Goal: Transaction & Acquisition: Book appointment/travel/reservation

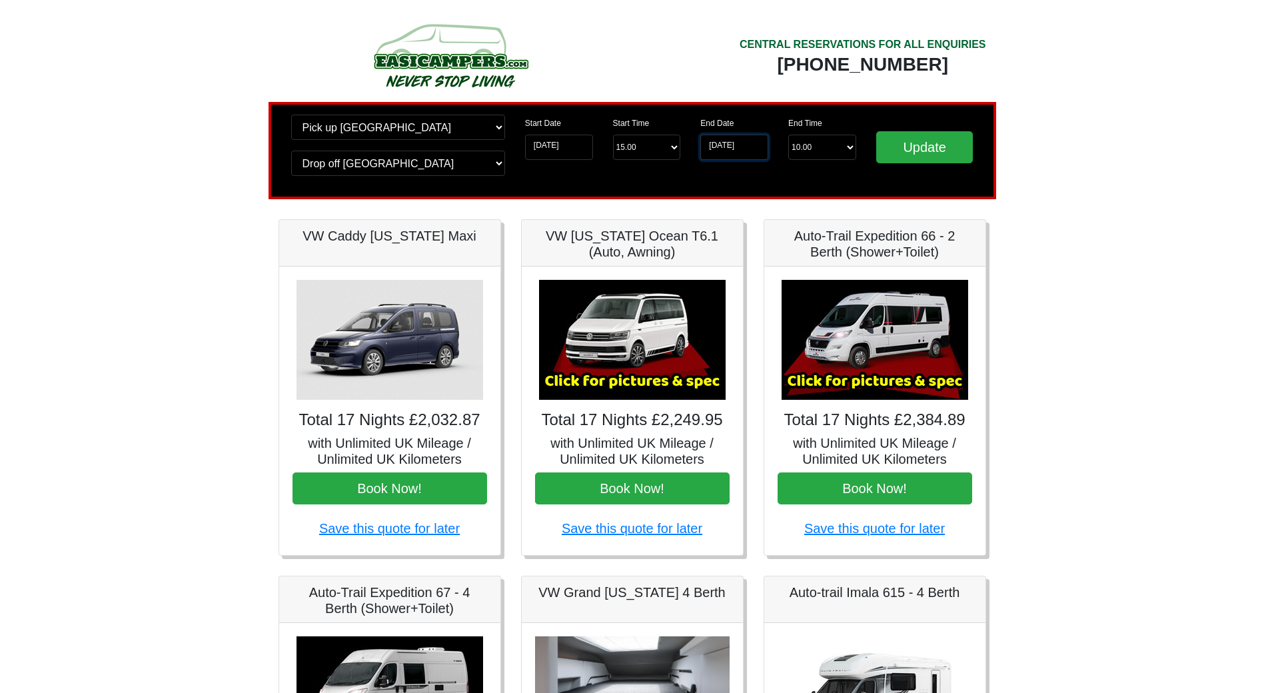
click at [710, 148] on input "01-07-2026" at bounding box center [734, 147] width 68 height 25
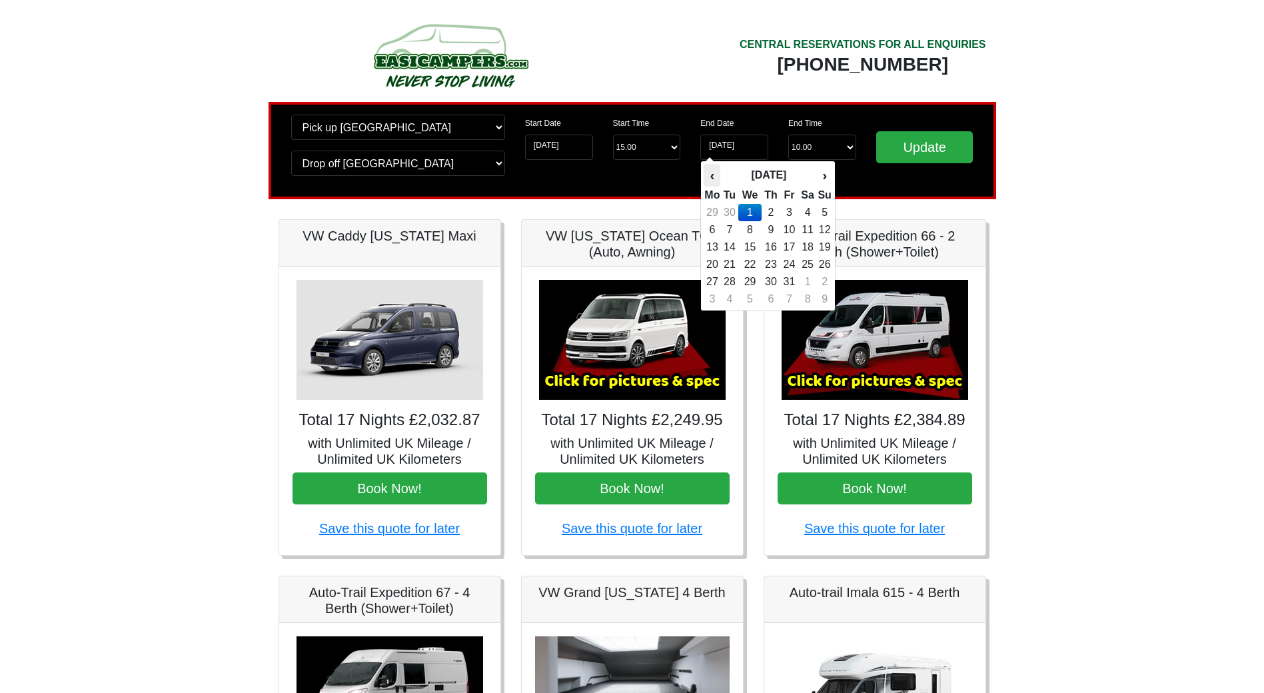
click at [713, 179] on th "‹" at bounding box center [711, 175] width 17 height 23
click at [745, 280] on td "24" at bounding box center [749, 281] width 23 height 17
type input "24-06-2026"
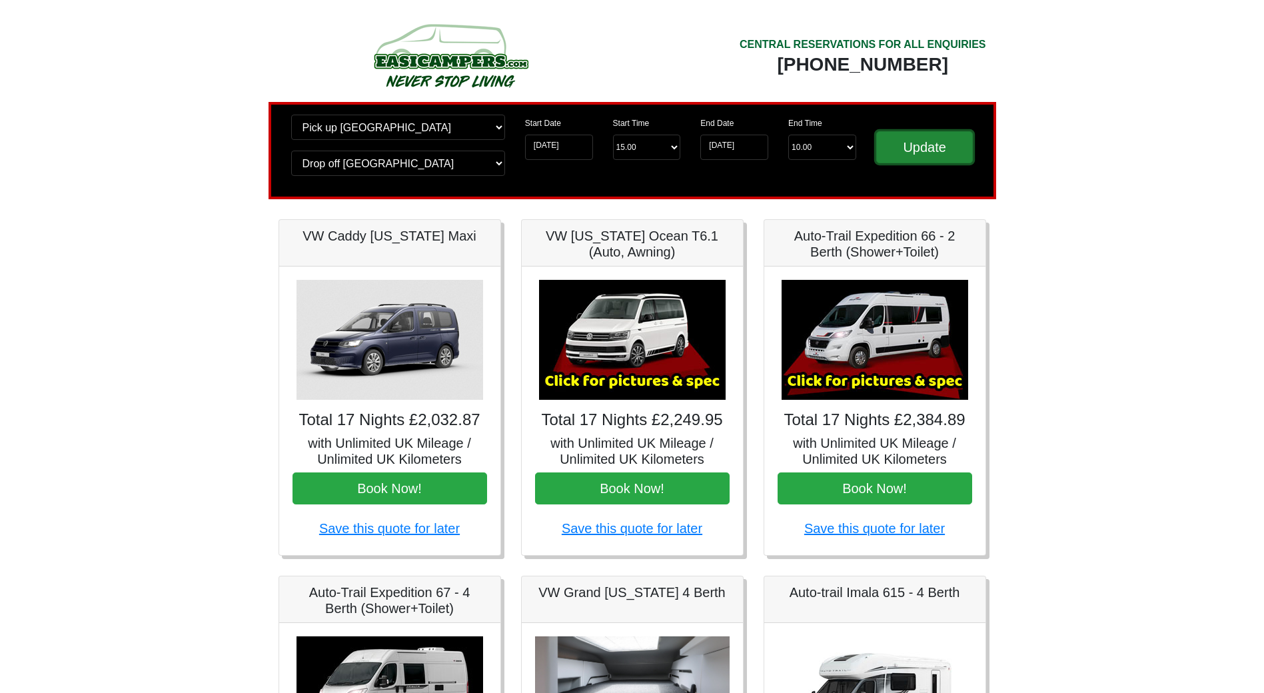
click at [921, 151] on input "Update" at bounding box center [924, 147] width 97 height 32
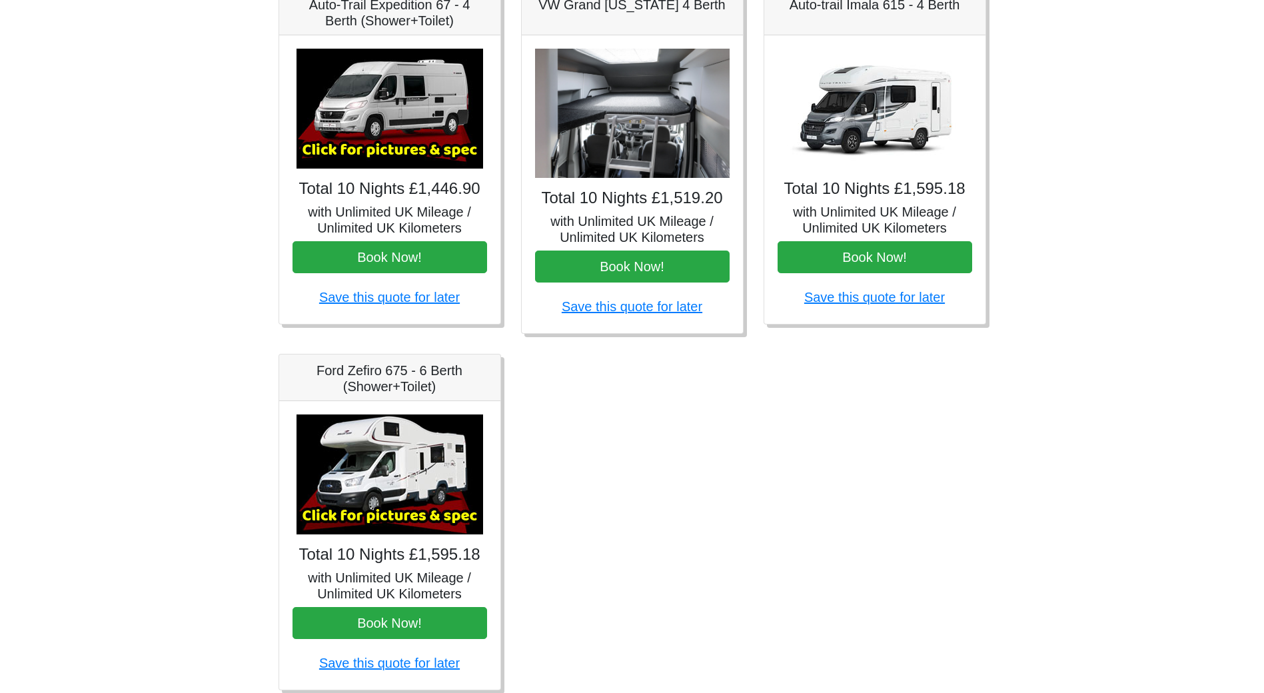
scroll to position [504, 0]
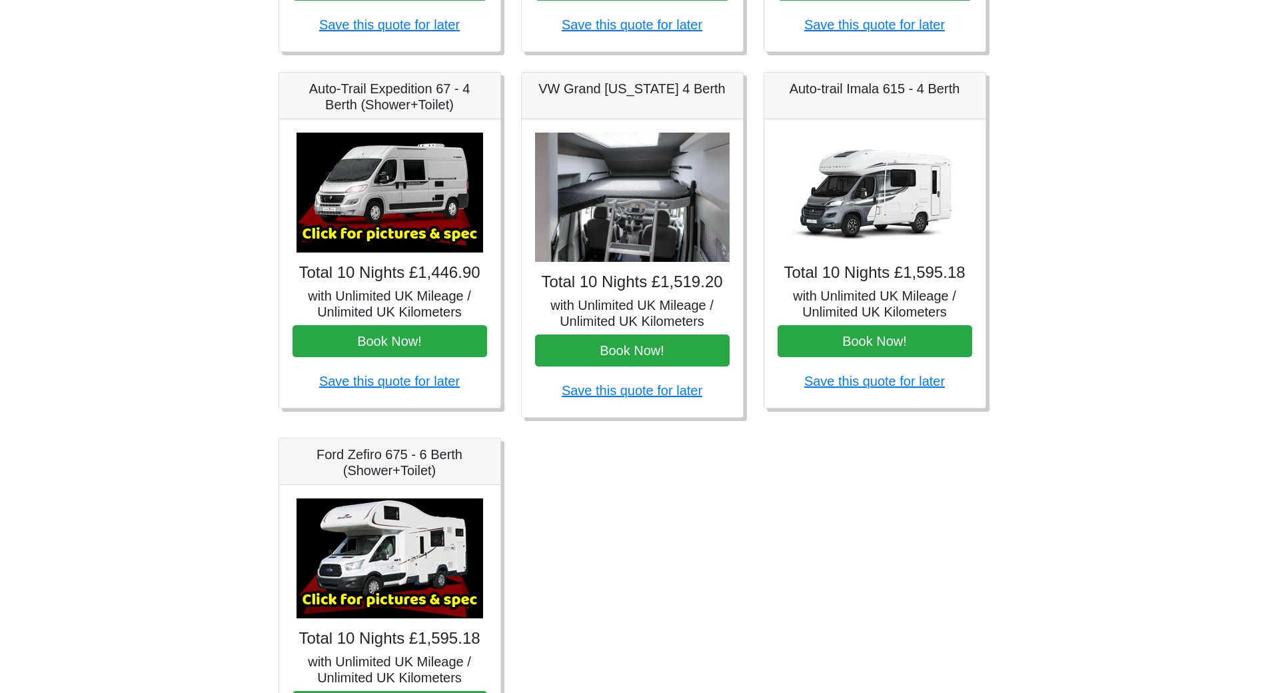
click at [634, 232] on img at bounding box center [632, 198] width 195 height 130
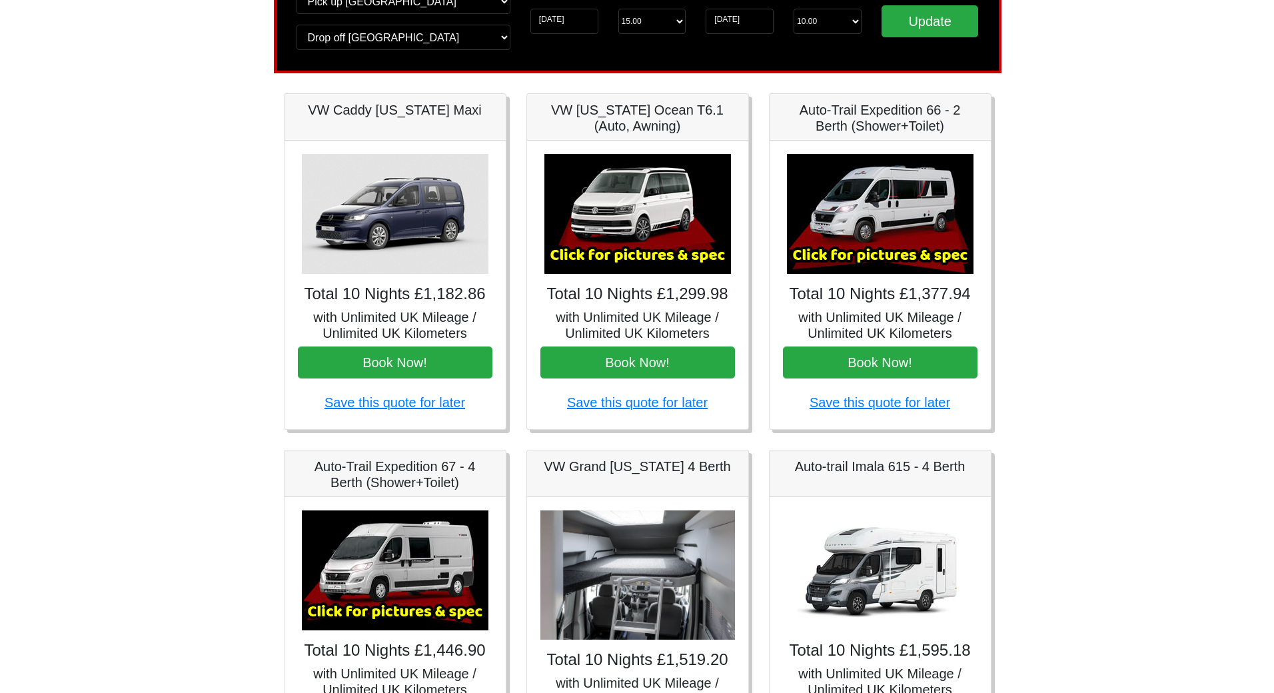
scroll to position [104, 0]
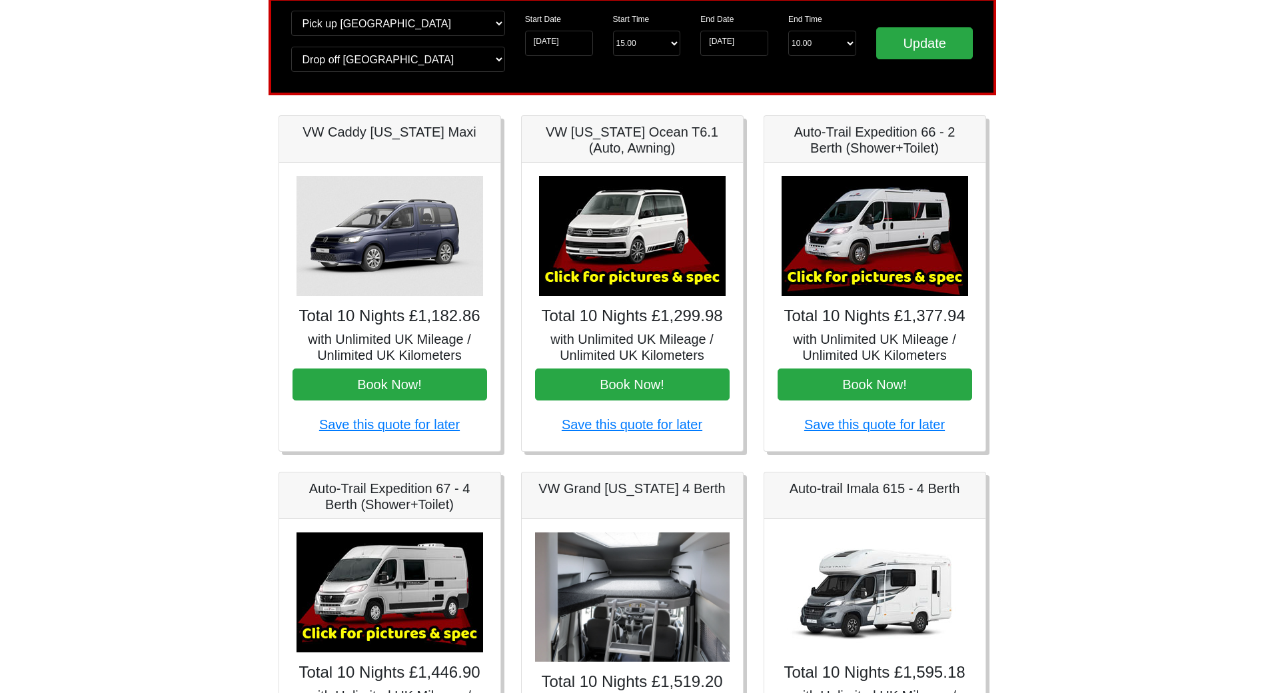
click at [657, 248] on img at bounding box center [632, 236] width 187 height 120
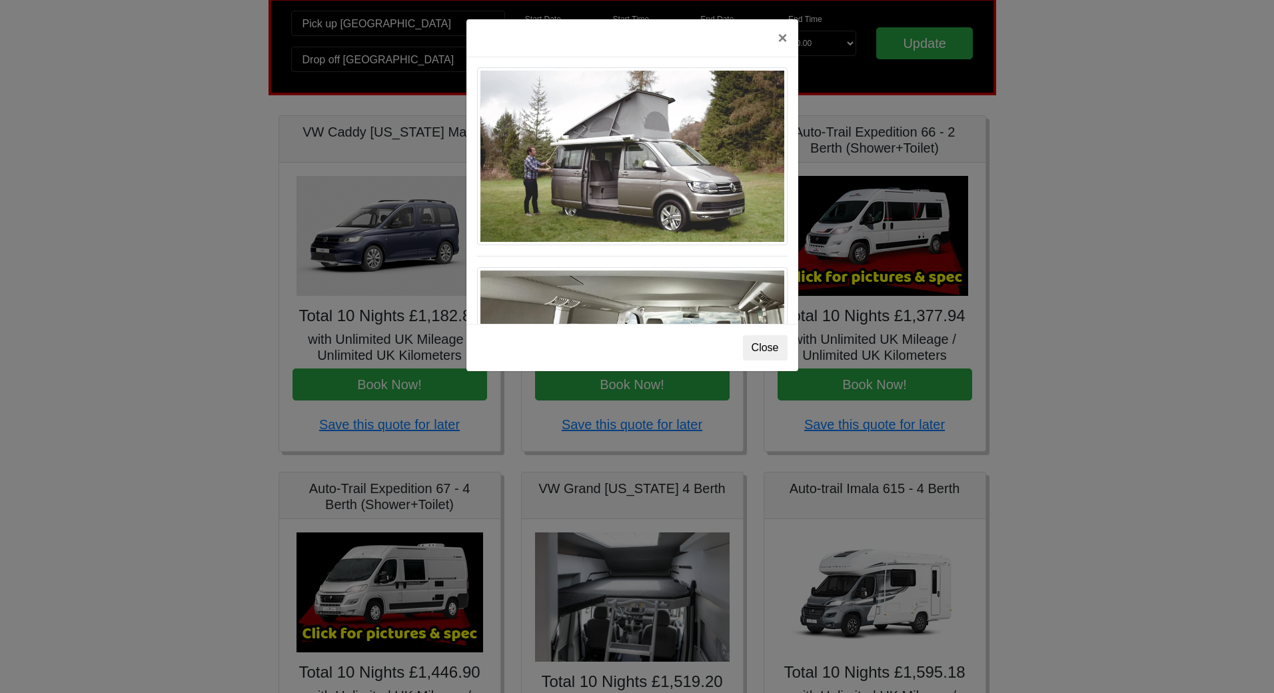
scroll to position [1320, 0]
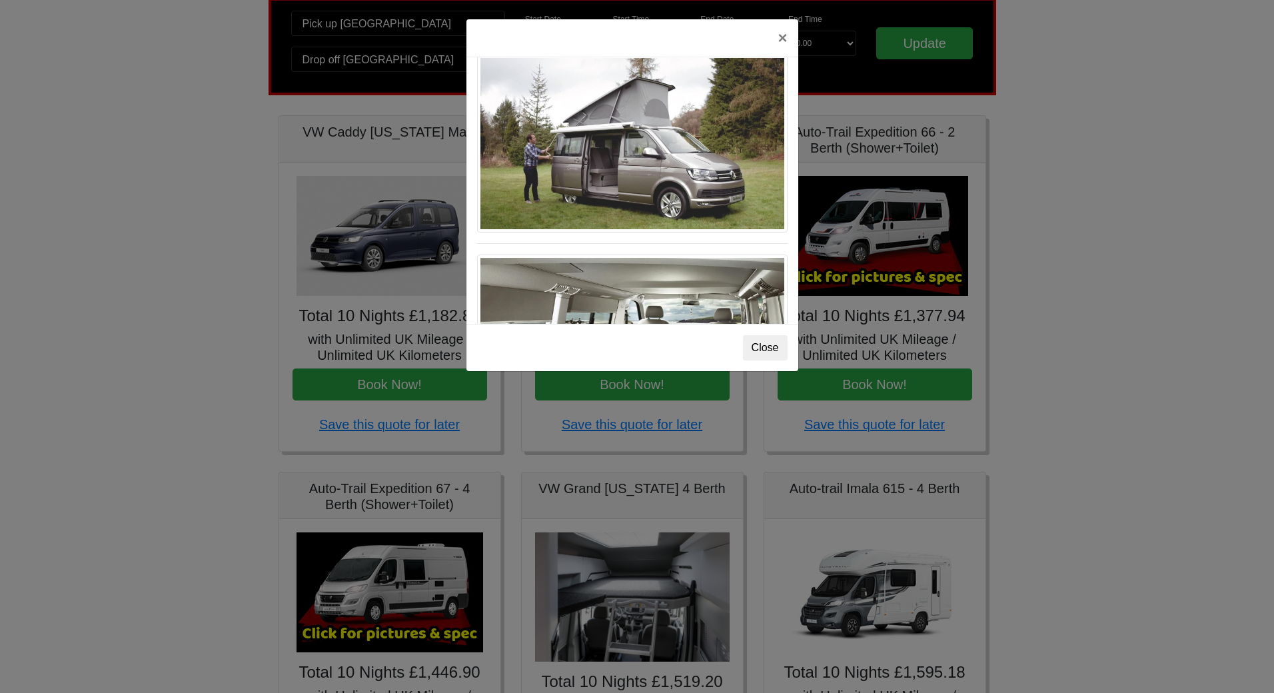
click at [963, 227] on div "× VW California Ocean T6 Spec TECHNICAL DATA Engine: Diesel Transmission: DSG A…" at bounding box center [637, 346] width 1274 height 693
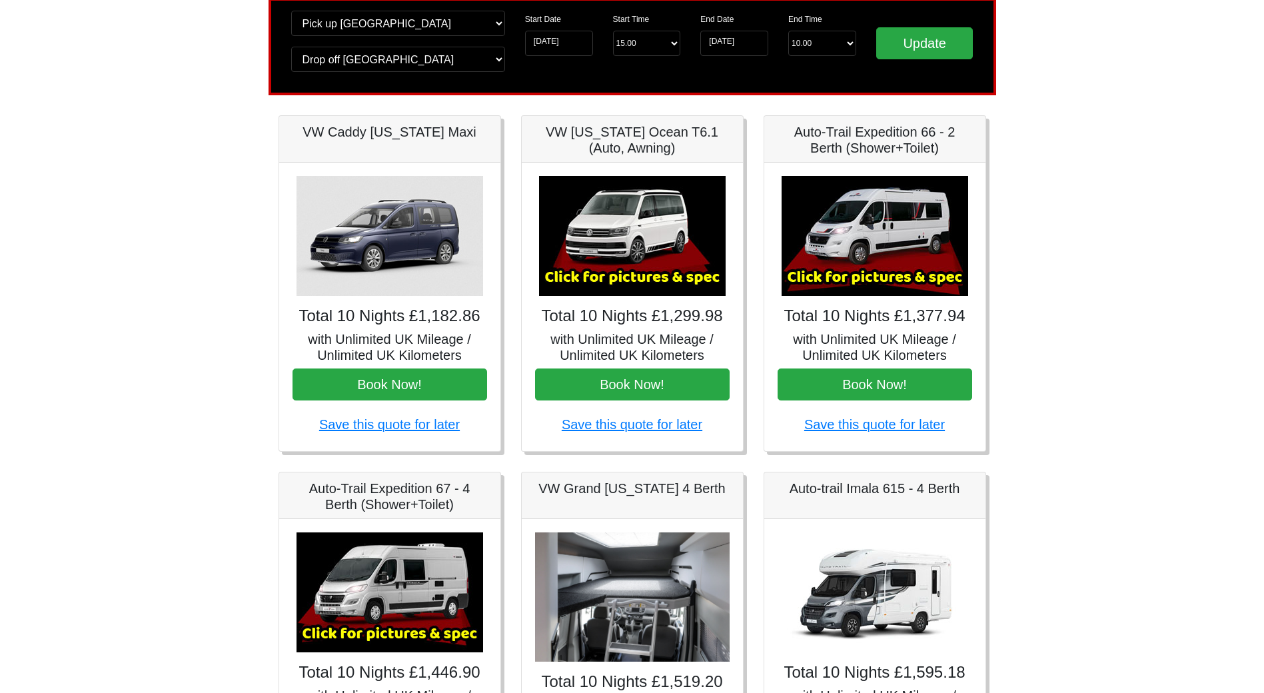
click at [913, 238] on img at bounding box center [874, 236] width 187 height 120
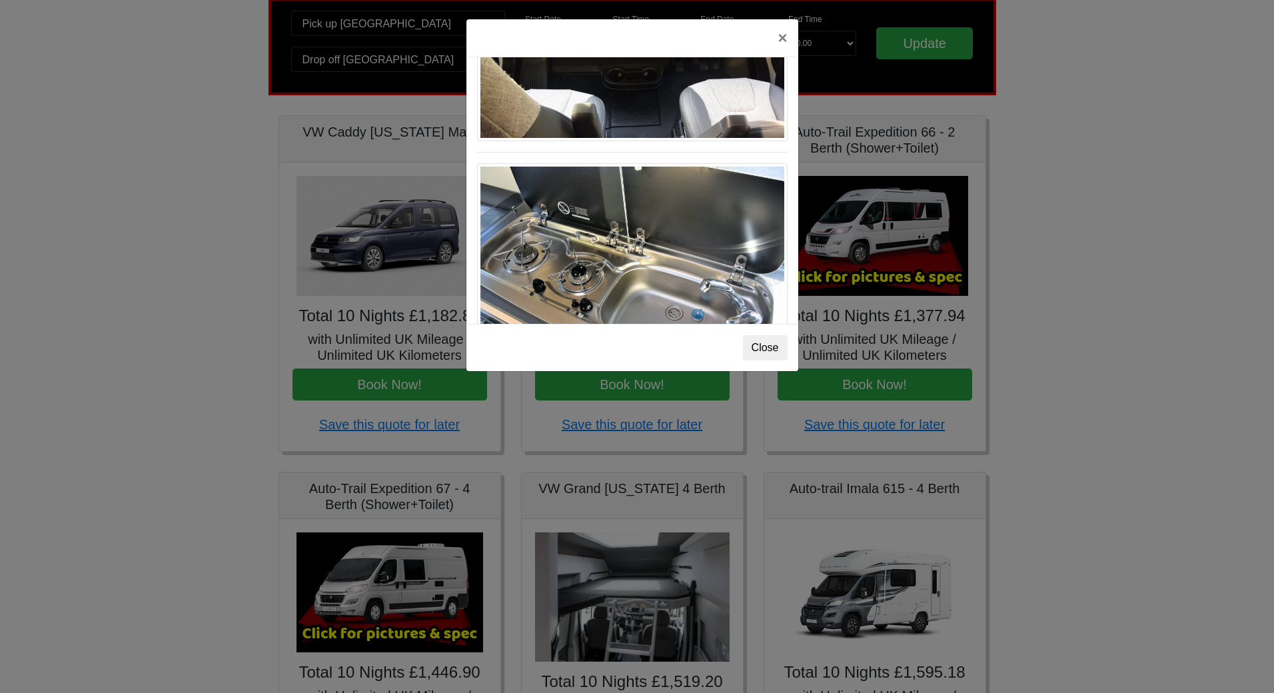
scroll to position [1386, 0]
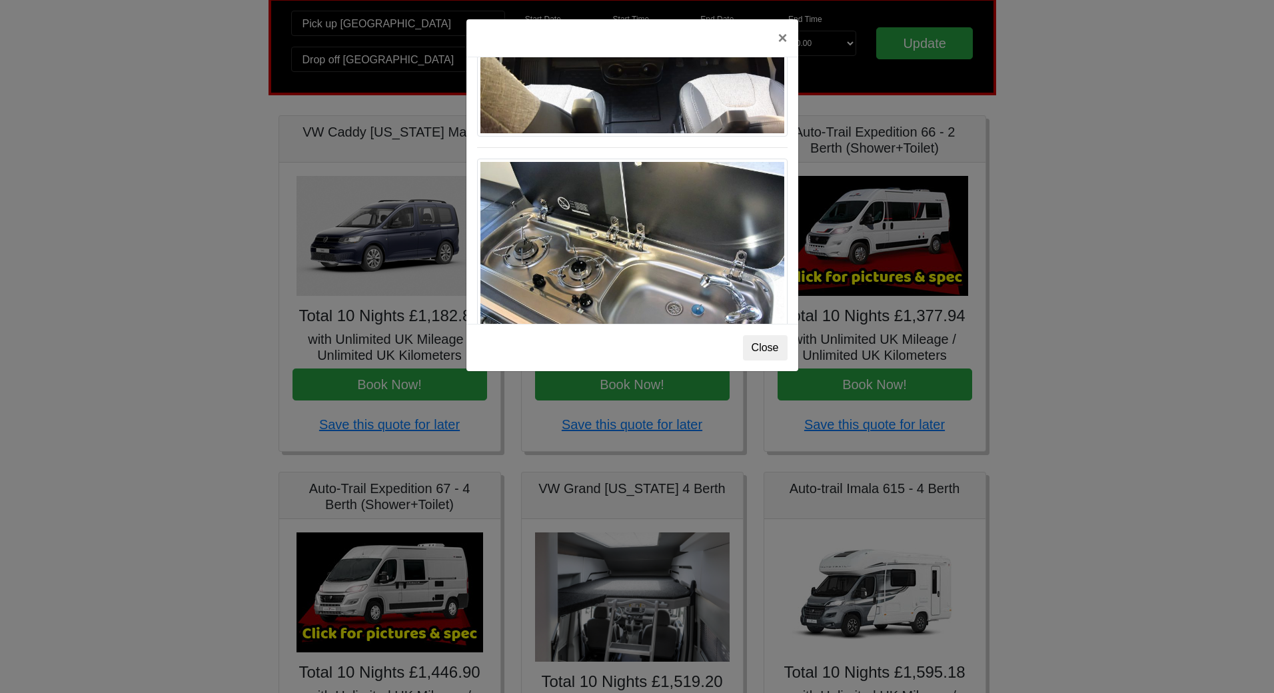
click at [927, 259] on div "× Fiat Toleno L 2 Spec TECHNICAL DATA Engine: Fiat Ducato 115bhp, 2 litre Diese…" at bounding box center [637, 346] width 1274 height 693
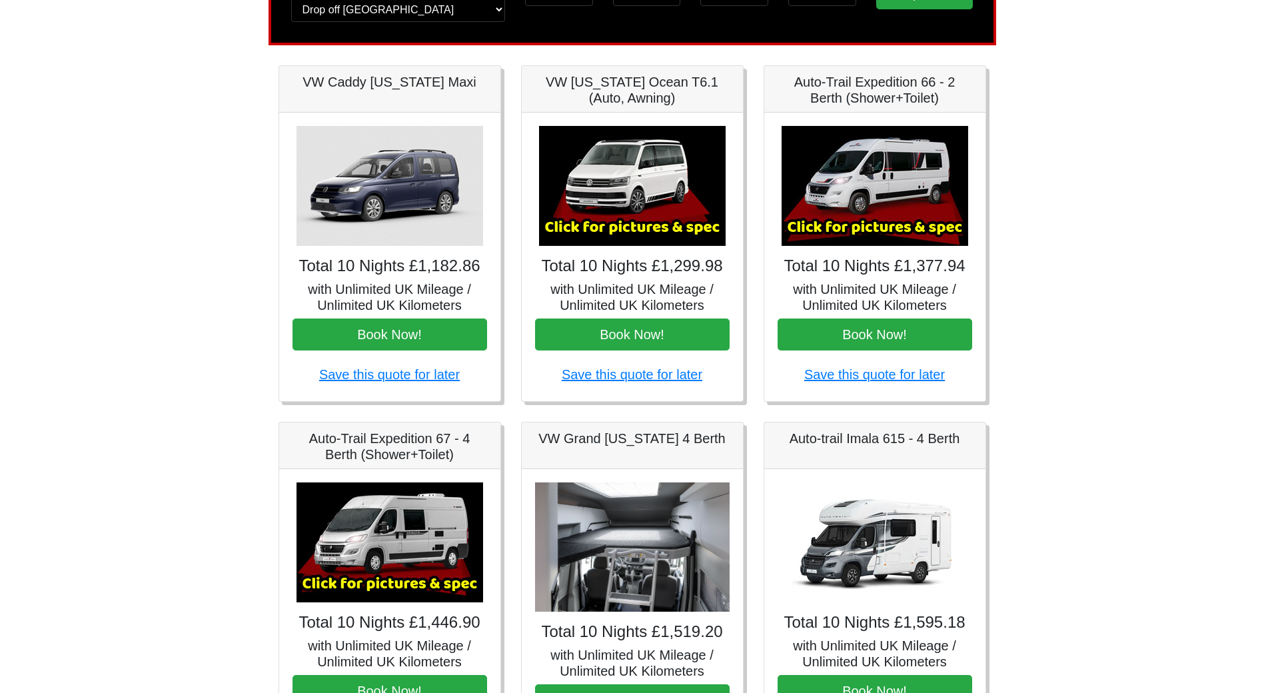
scroll to position [437, 0]
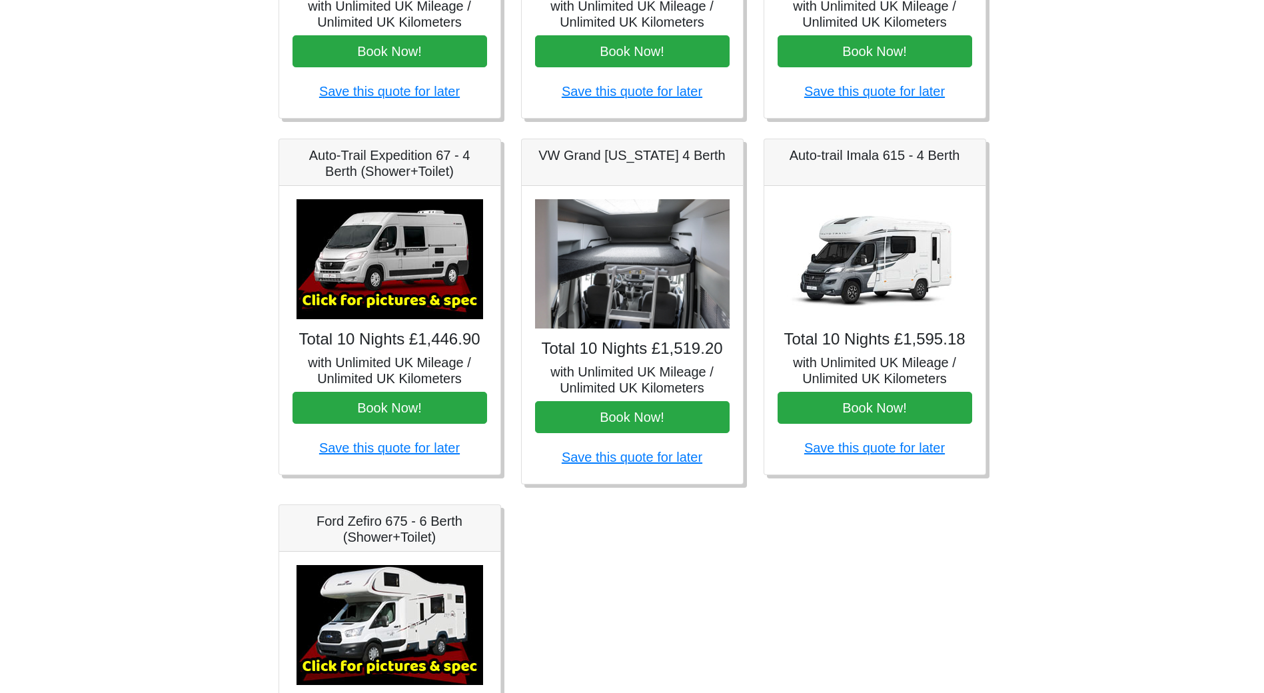
click at [657, 269] on img at bounding box center [632, 264] width 195 height 130
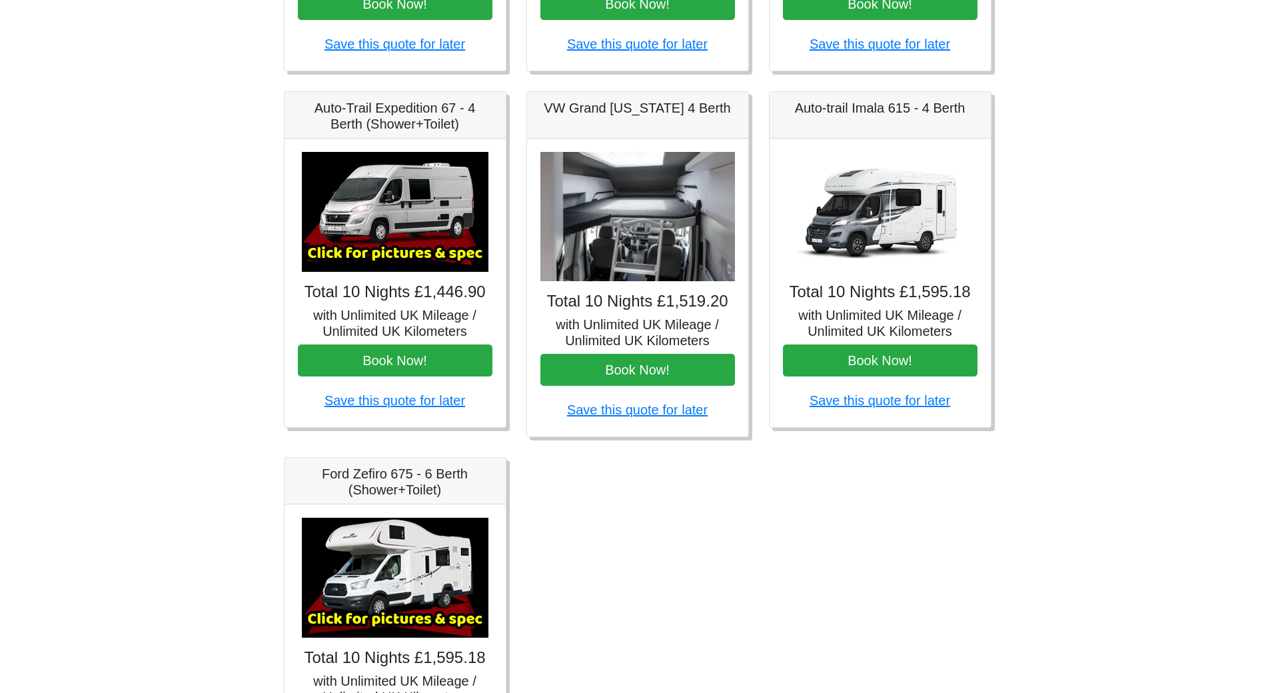
scroll to position [637, 0]
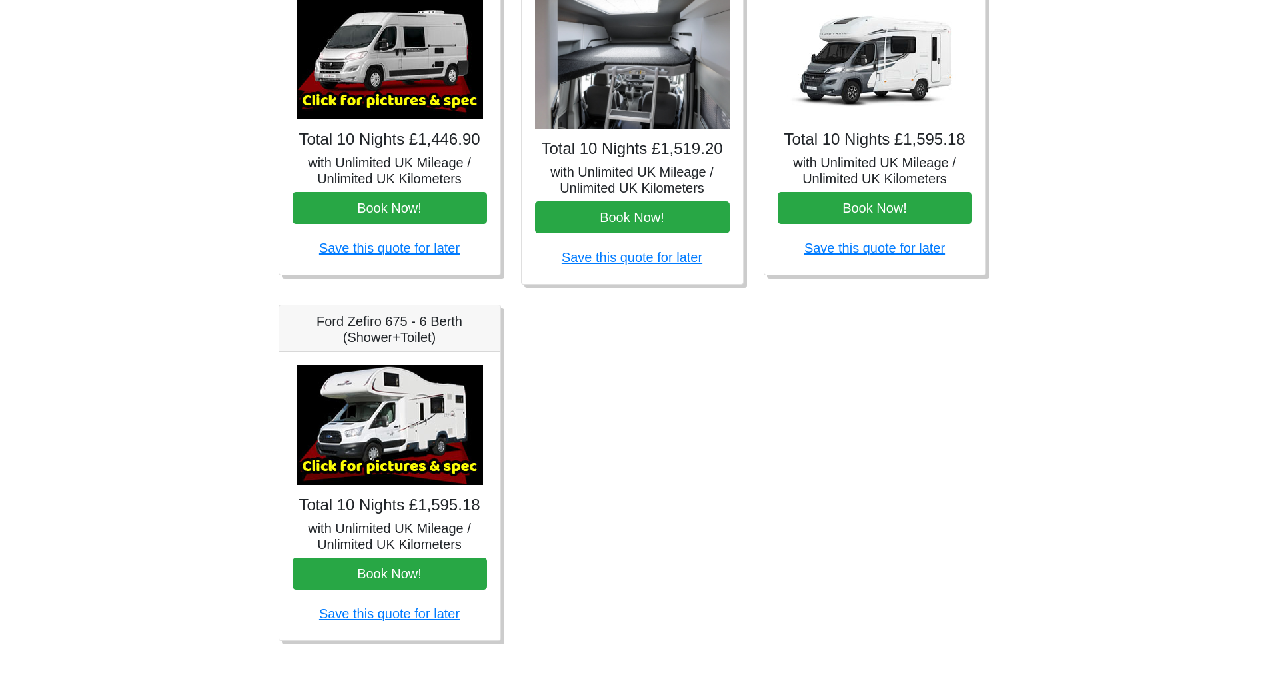
click at [376, 390] on img at bounding box center [389, 425] width 187 height 120
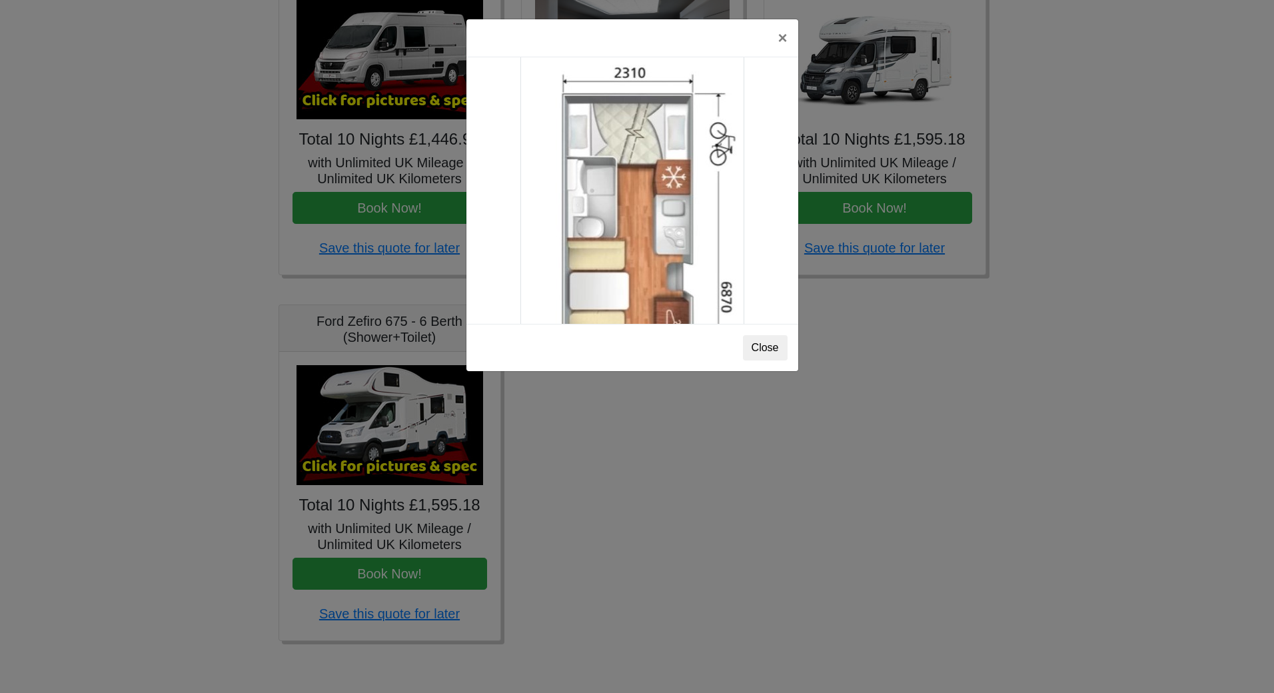
scroll to position [2150, 0]
click at [890, 280] on div "× Ford Zefiro 675 Spec TECHNICAL DATA Engine: 2300cc, JTD, 130bhp. Diesel Trans…" at bounding box center [637, 346] width 1274 height 693
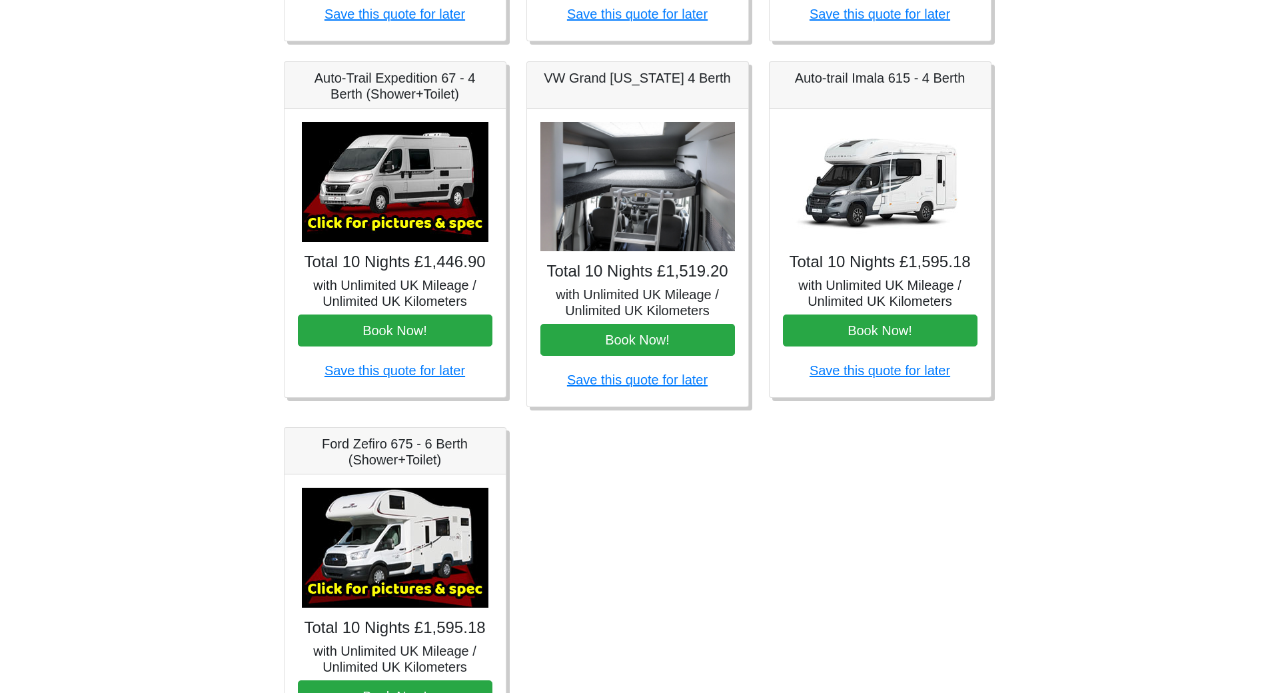
scroll to position [437, 0]
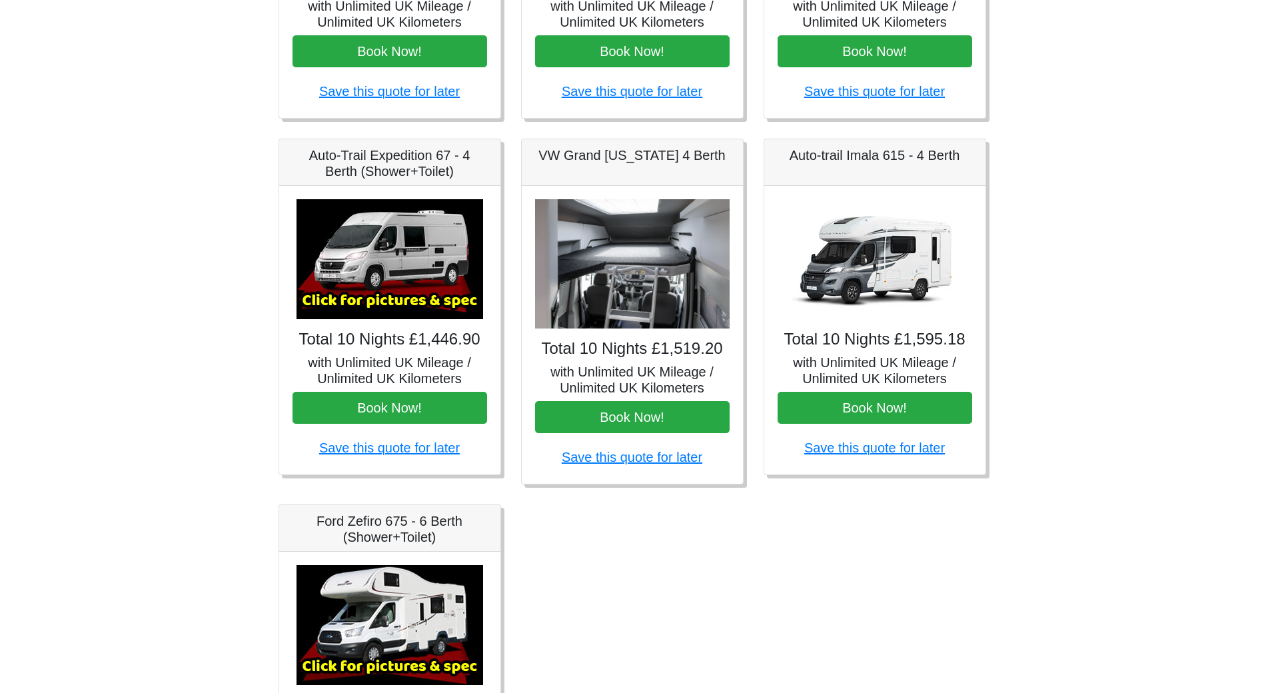
click at [406, 248] on img at bounding box center [389, 259] width 187 height 120
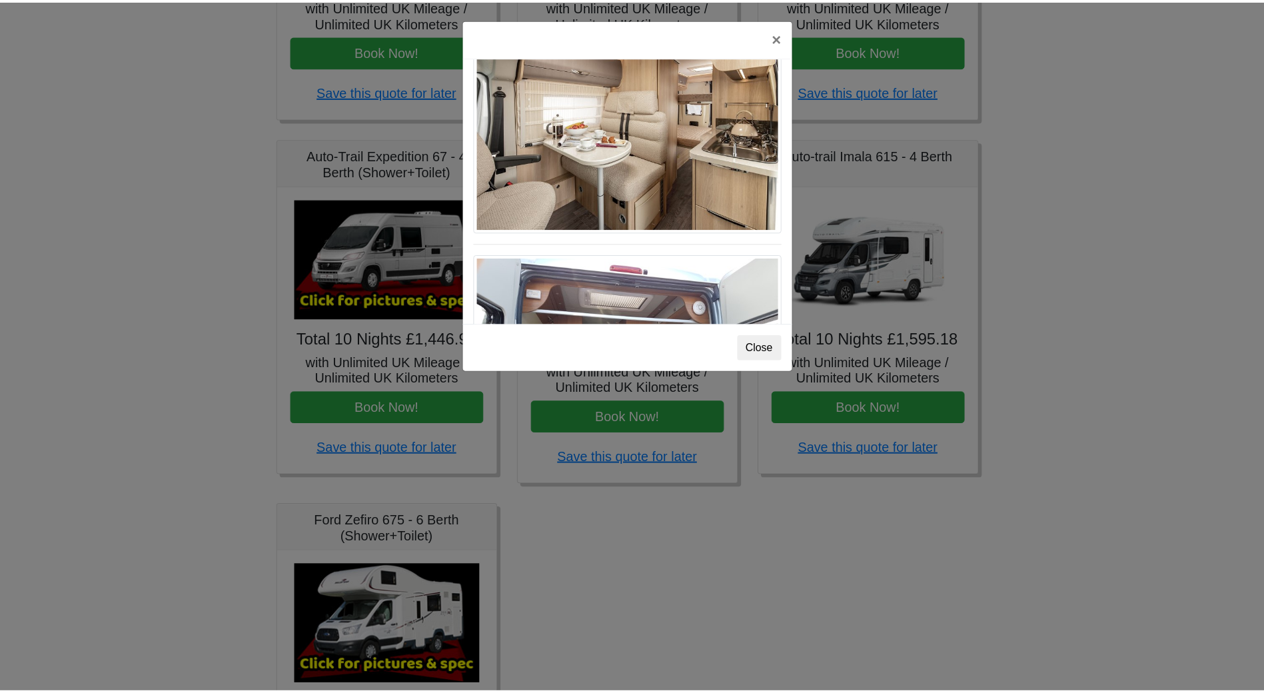
scroll to position [804, 0]
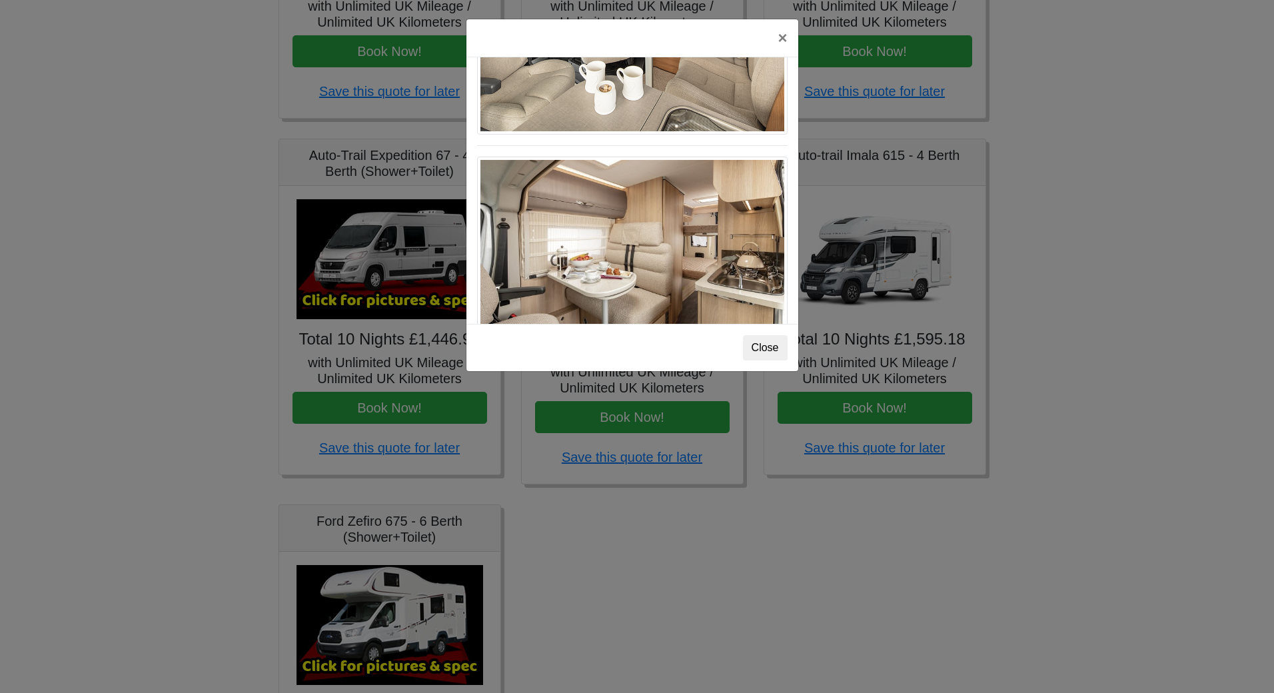
click at [895, 220] on div "× Auto-trail Tribute 669 Spec TECHNICAL DATA Engine: Fiat Ducato 115bhp, 2 litr…" at bounding box center [637, 346] width 1274 height 693
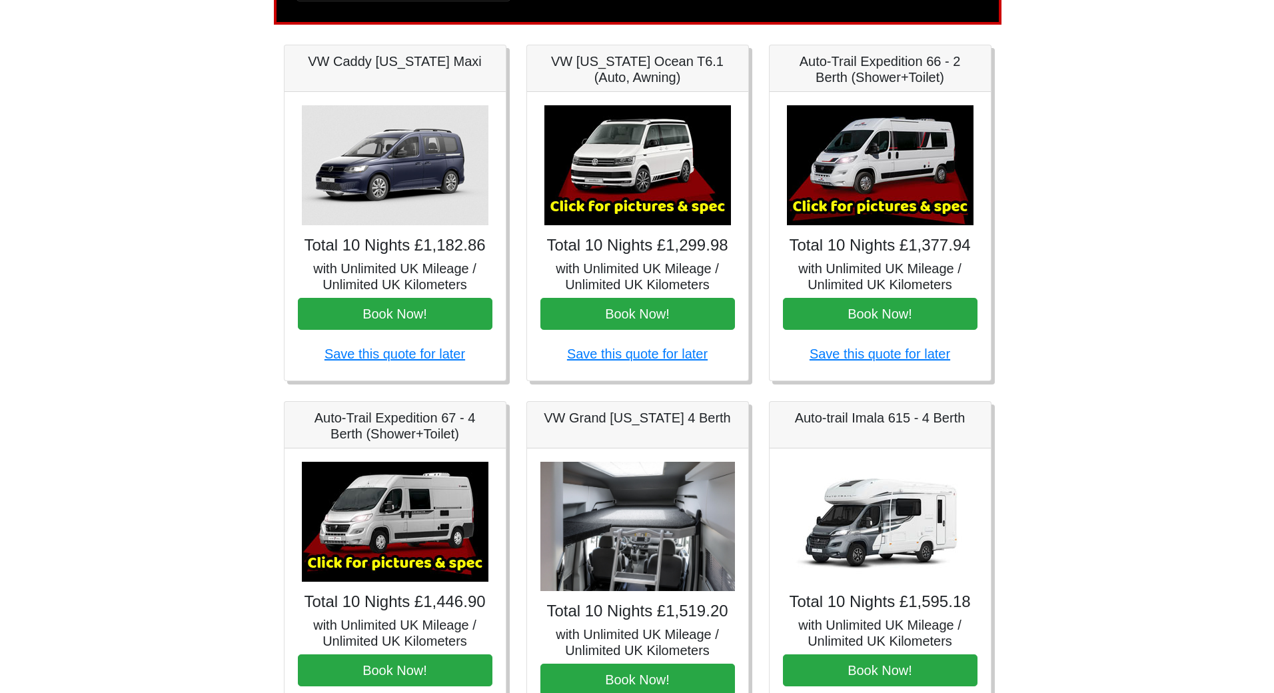
scroll to position [171, 0]
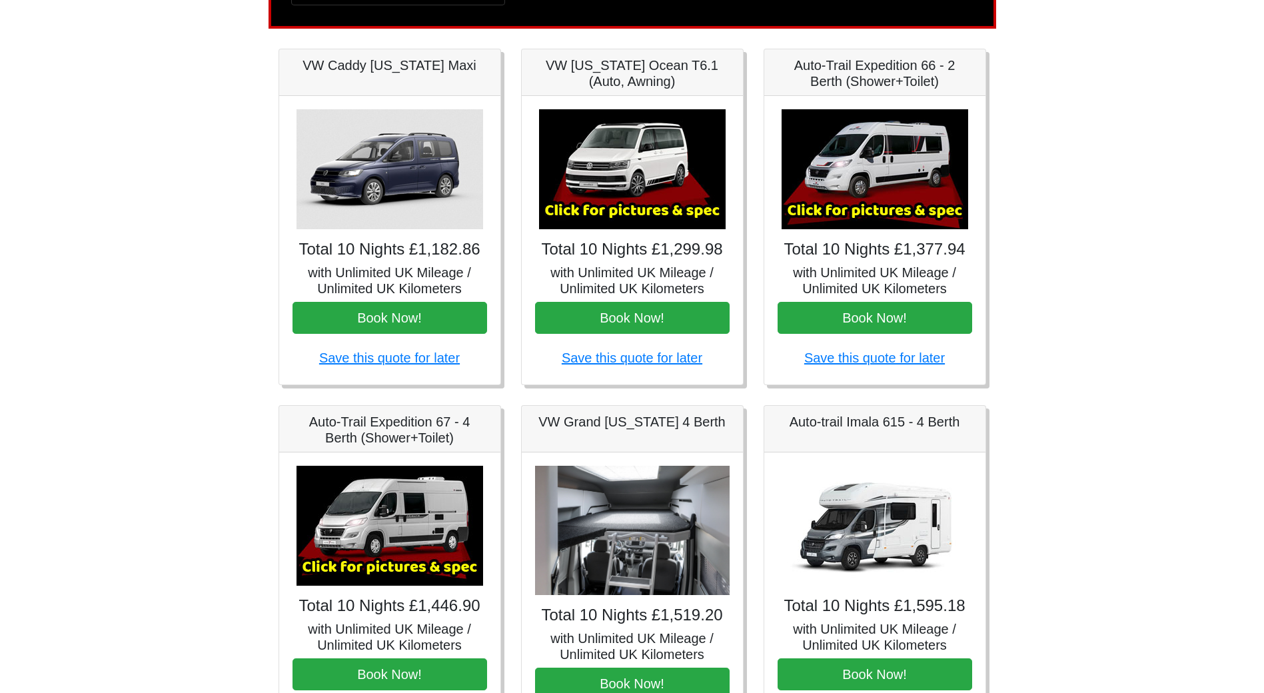
click at [899, 171] on img at bounding box center [874, 169] width 187 height 120
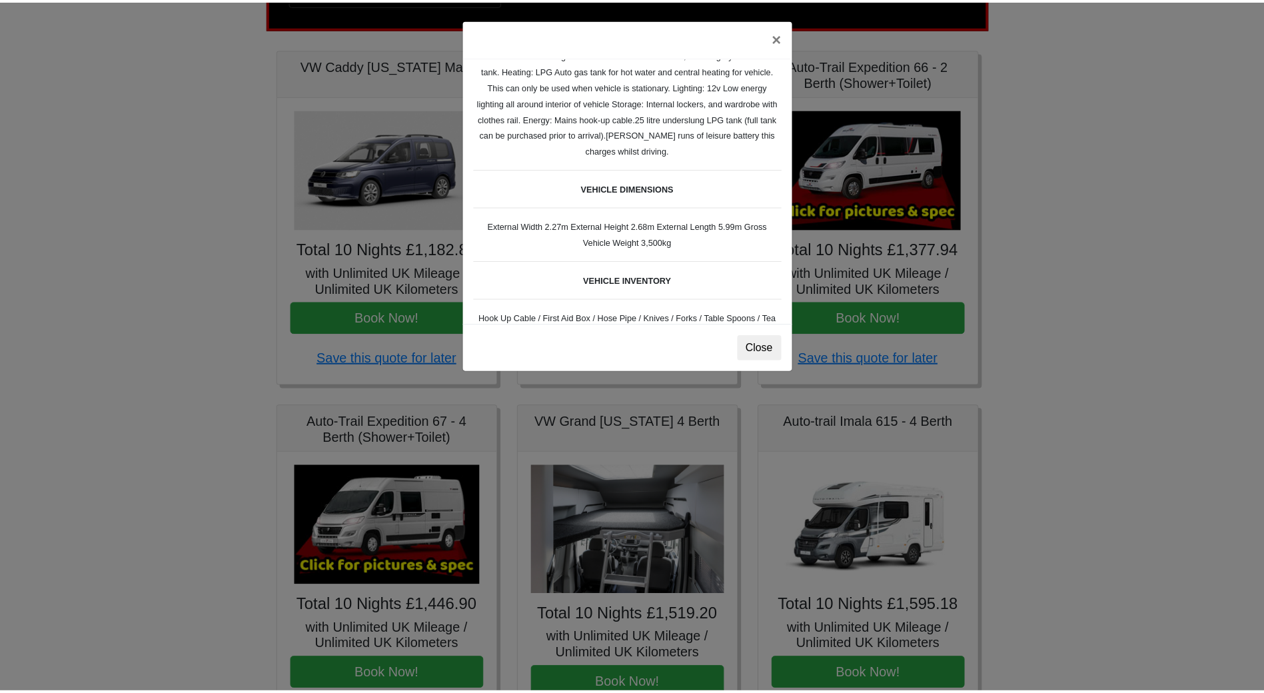
scroll to position [320, 0]
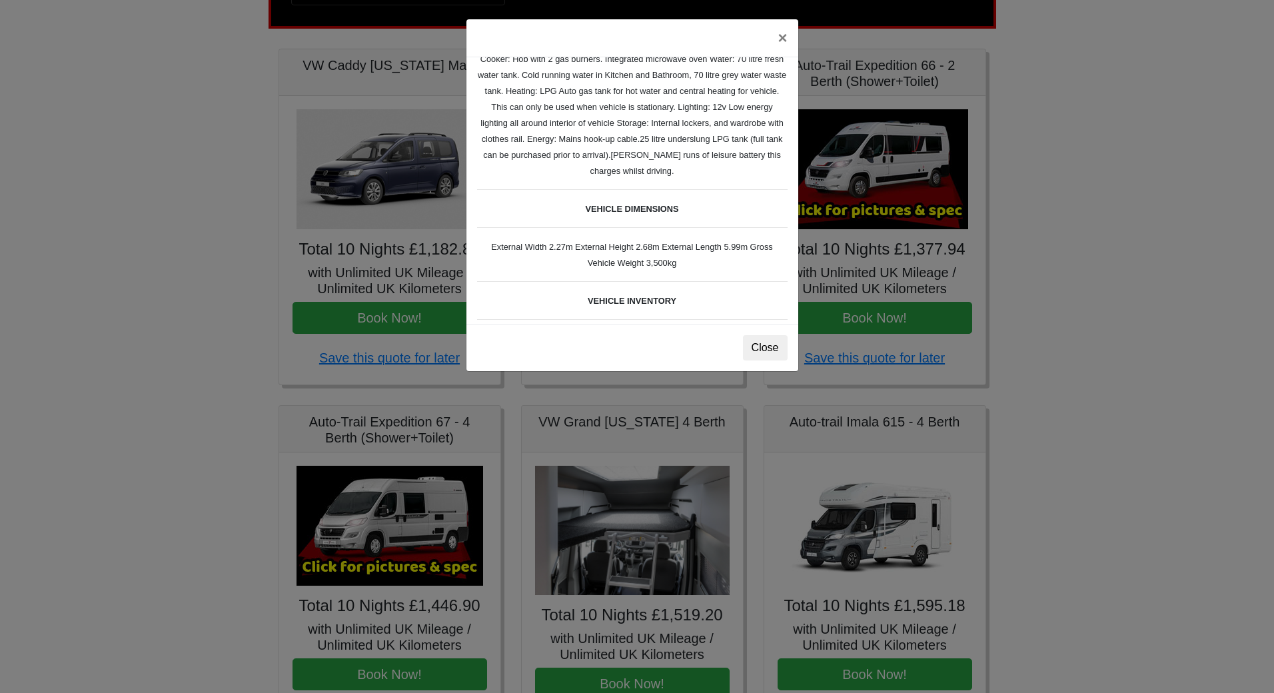
click at [903, 211] on div "× Fiat Toleno L 2 Spec TECHNICAL DATA Engine: Fiat Ducato 115bhp, 2 litre Diese…" at bounding box center [637, 346] width 1274 height 693
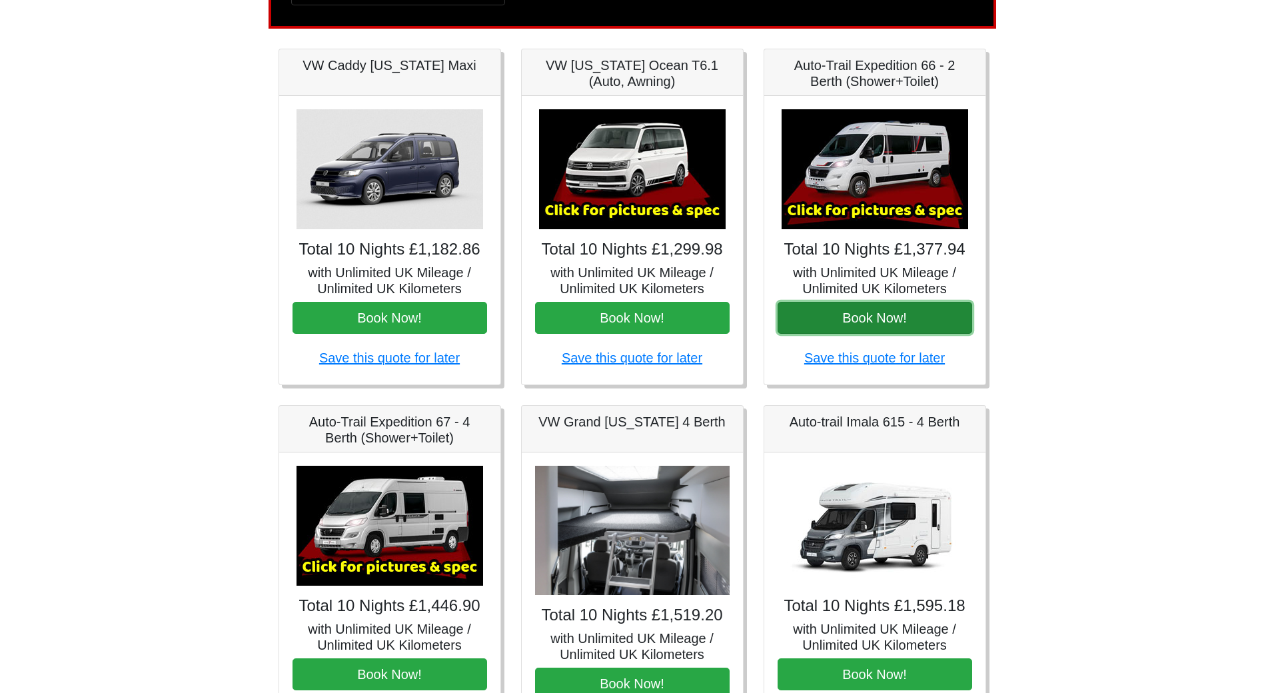
click at [878, 319] on button "Book Now!" at bounding box center [874, 318] width 195 height 32
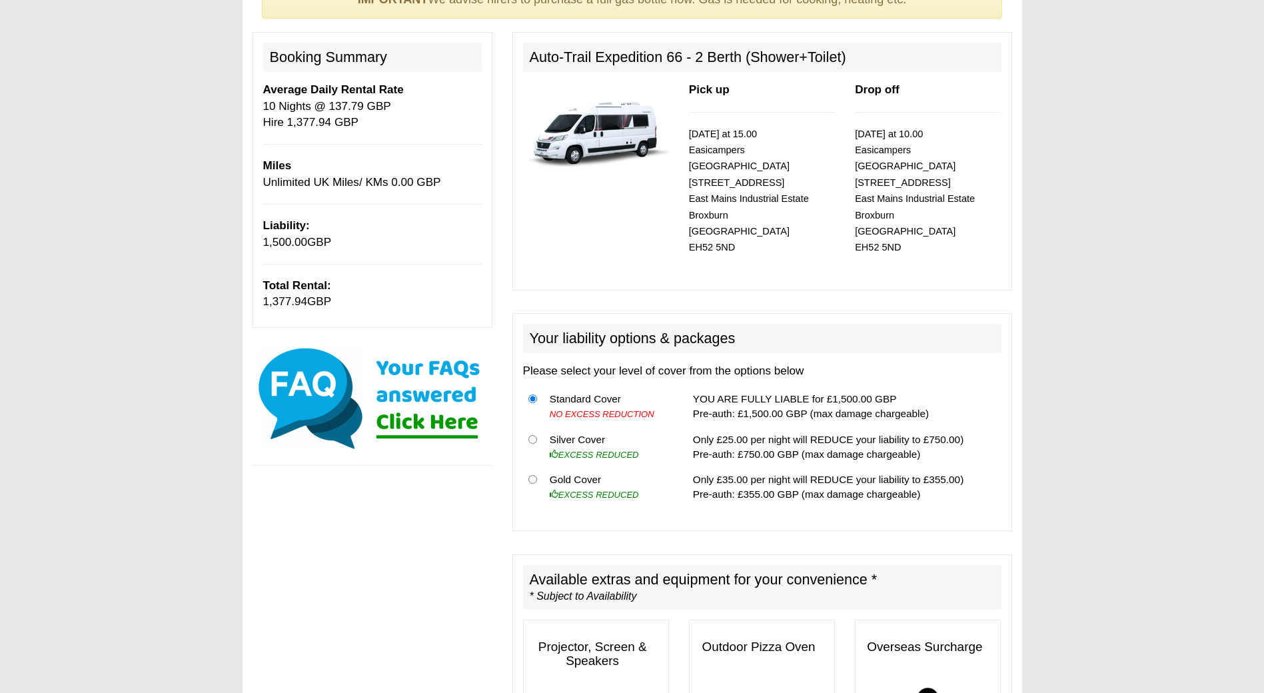
scroll to position [200, 0]
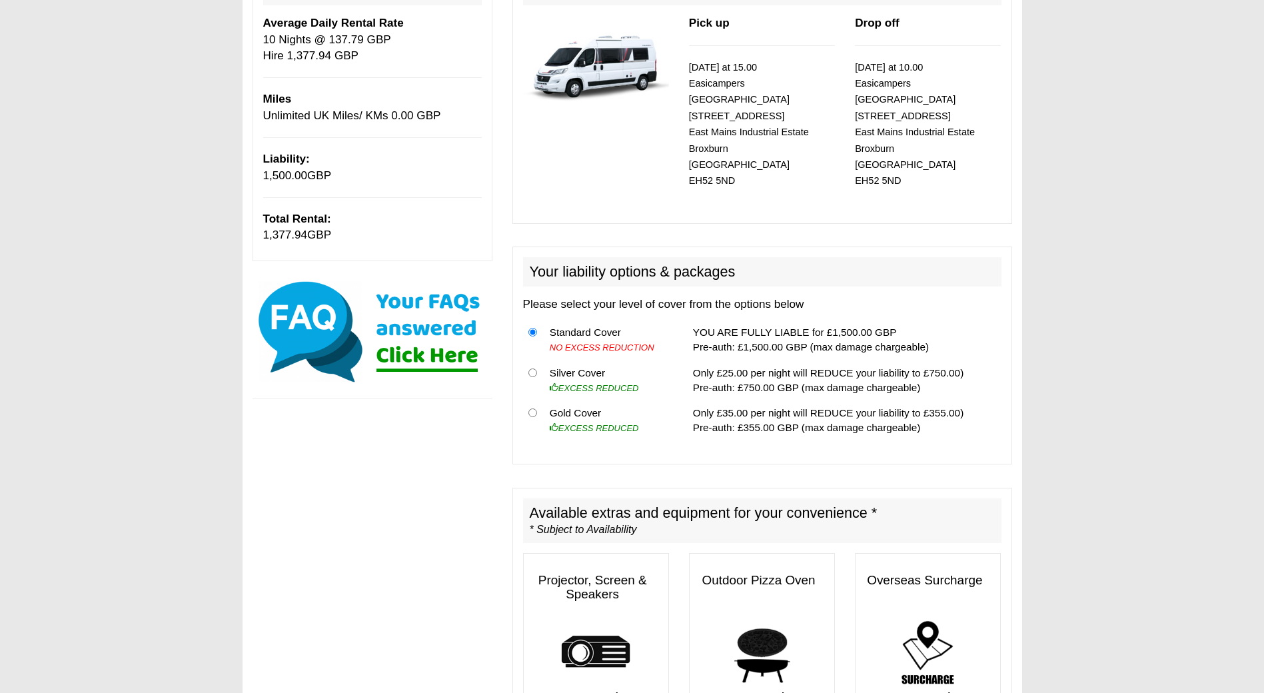
click at [574, 400] on td "Gold Cover EXCESS REDUCED" at bounding box center [608, 420] width 128 height 40
click at [532, 408] on input "radio" at bounding box center [532, 412] width 9 height 9
radio input "true"
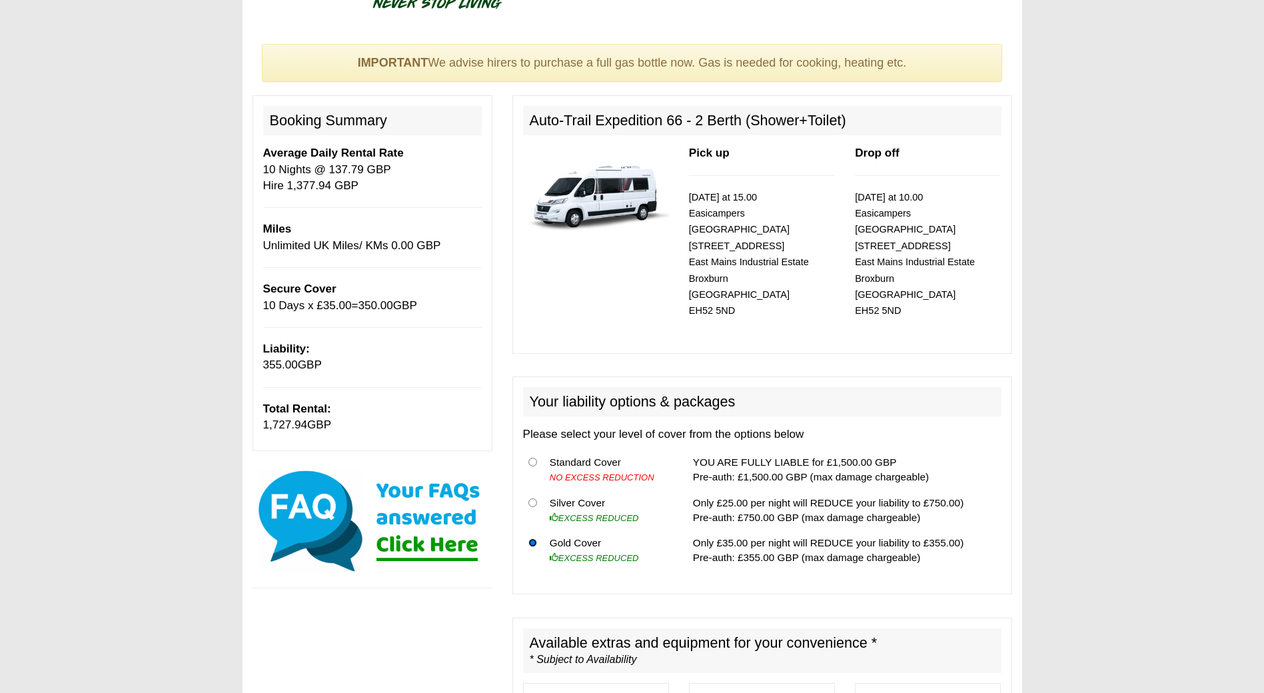
scroll to position [0, 0]
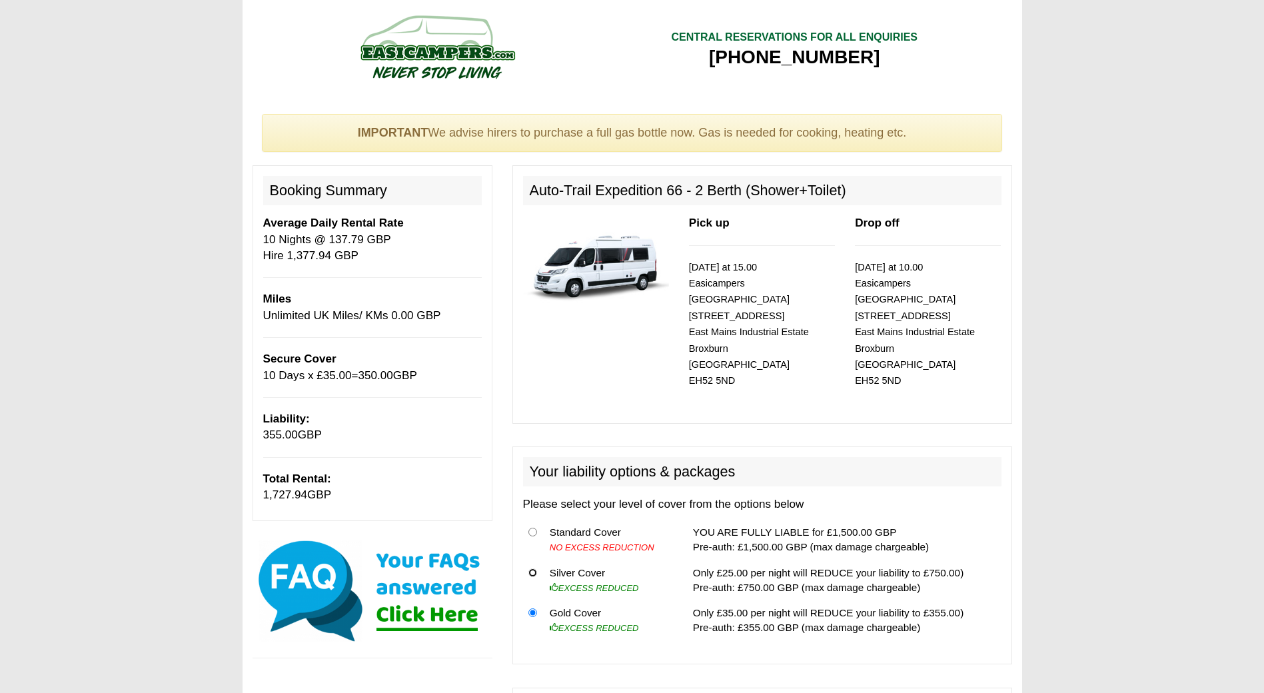
click at [533, 568] on input "radio" at bounding box center [532, 572] width 9 height 9
radio input "true"
click at [533, 528] on input "radio" at bounding box center [532, 532] width 9 height 9
radio input "true"
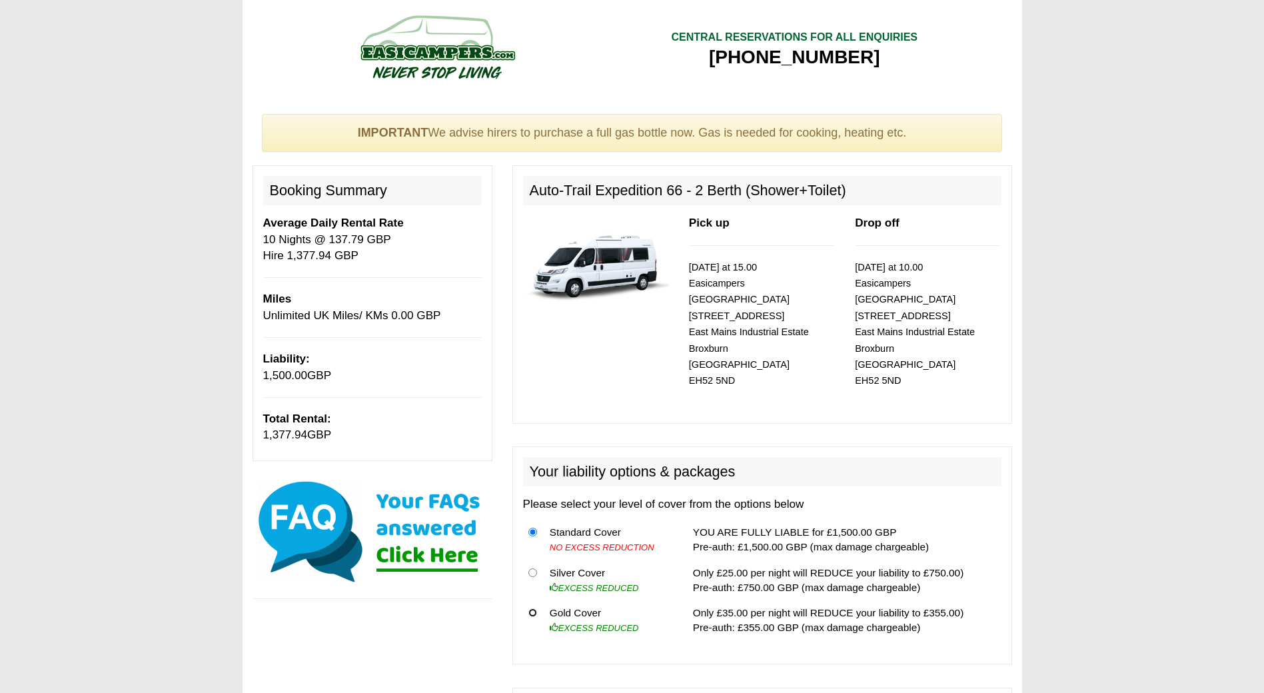
click at [531, 608] on input "radio" at bounding box center [532, 612] width 9 height 9
radio input "true"
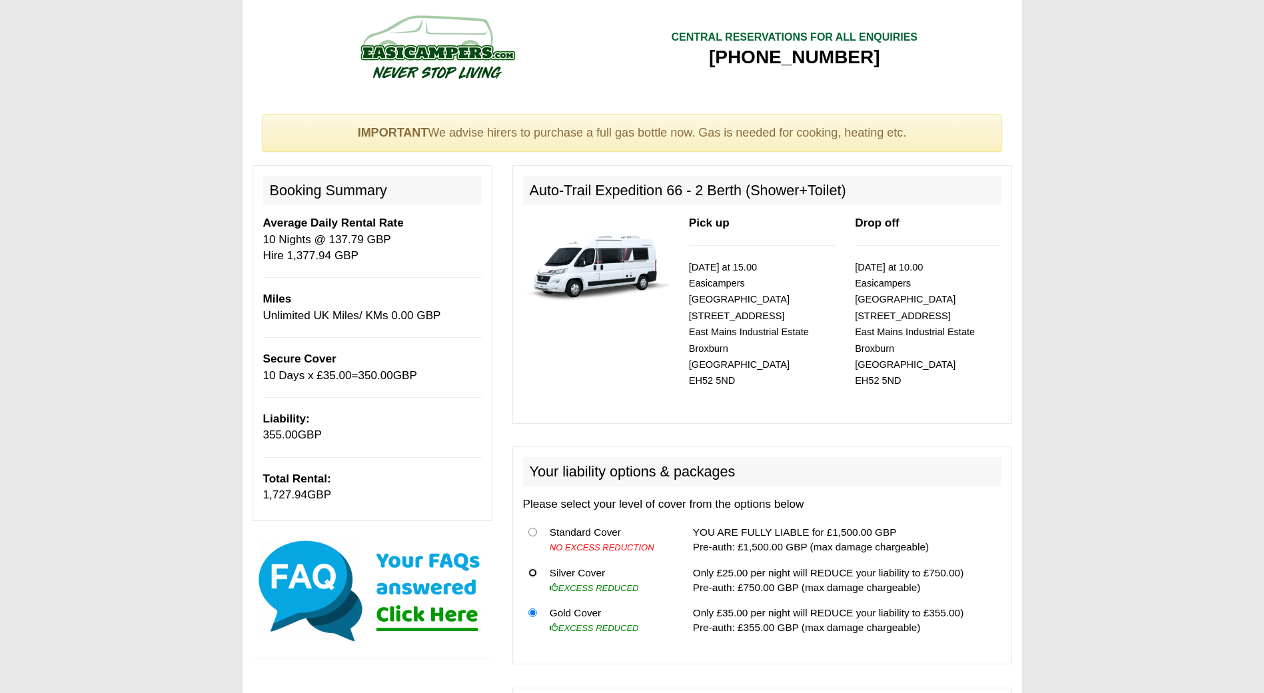
click at [533, 568] on input "radio" at bounding box center [532, 572] width 9 height 9
radio input "true"
click at [532, 528] on input "radio" at bounding box center [532, 532] width 9 height 9
radio input "true"
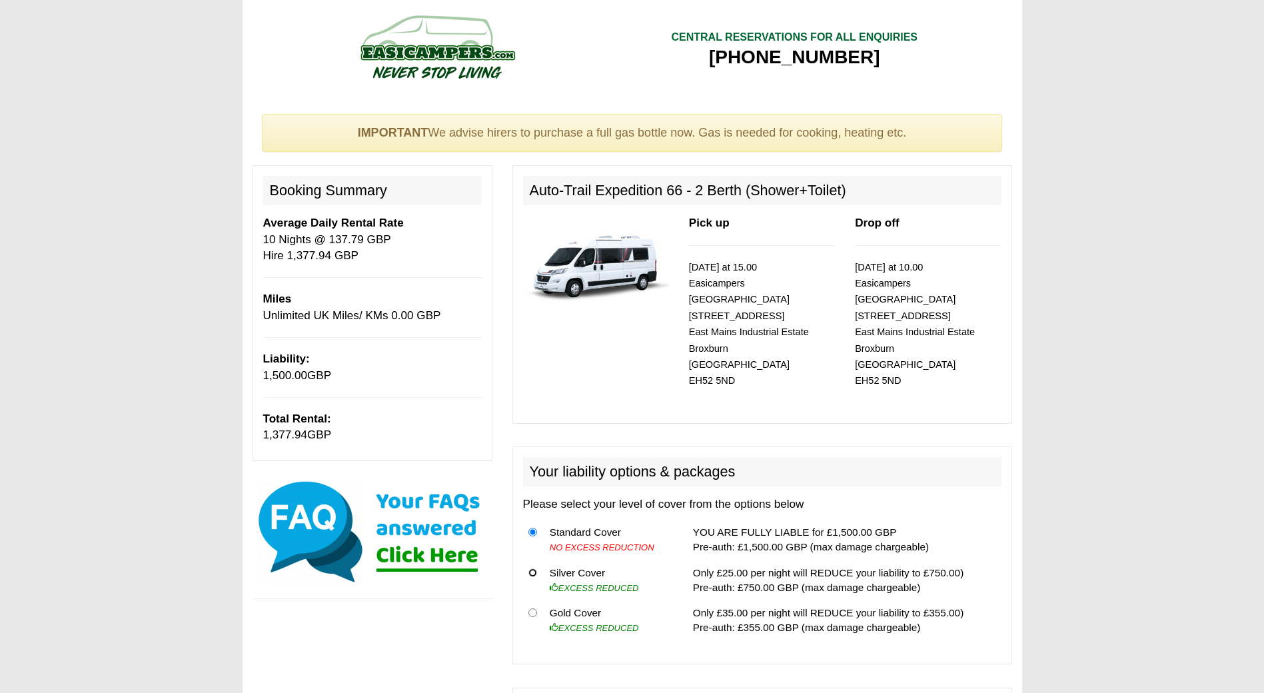
click at [534, 568] on input "radio" at bounding box center [532, 572] width 9 height 9
radio input "true"
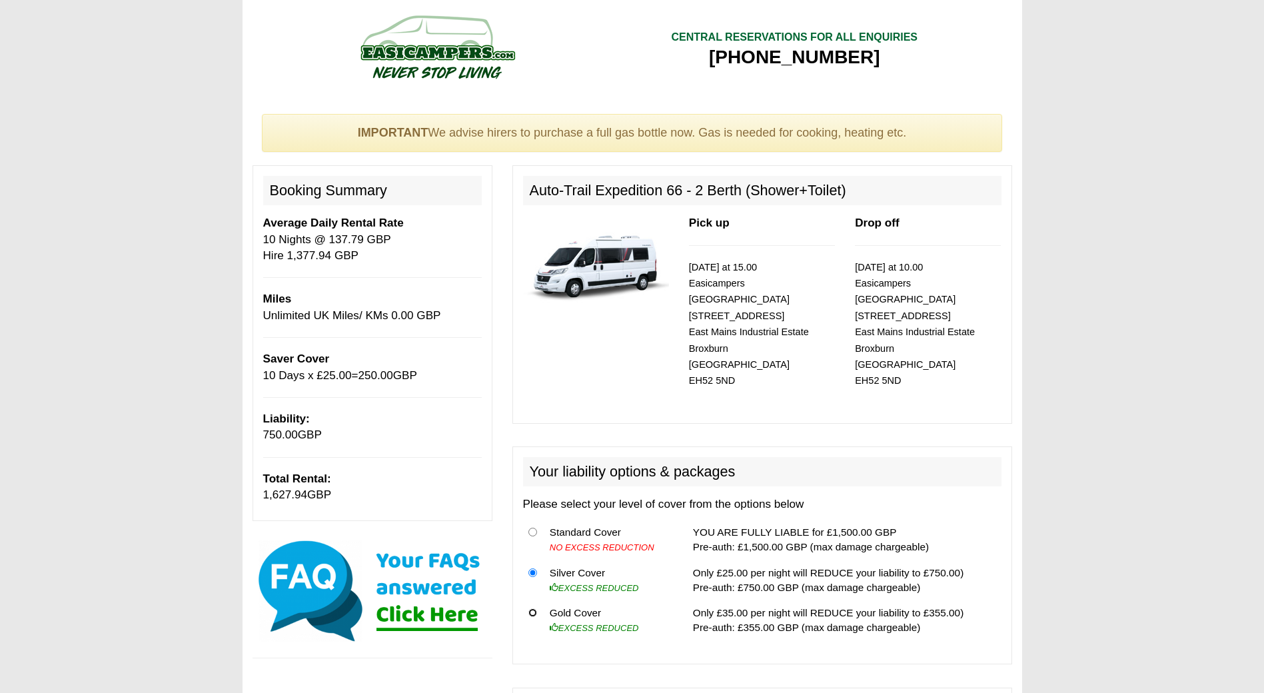
click at [532, 608] on input "radio" at bounding box center [532, 612] width 9 height 9
radio input "true"
click at [608, 623] on icon "EXCESS REDUCED" at bounding box center [594, 628] width 89 height 10
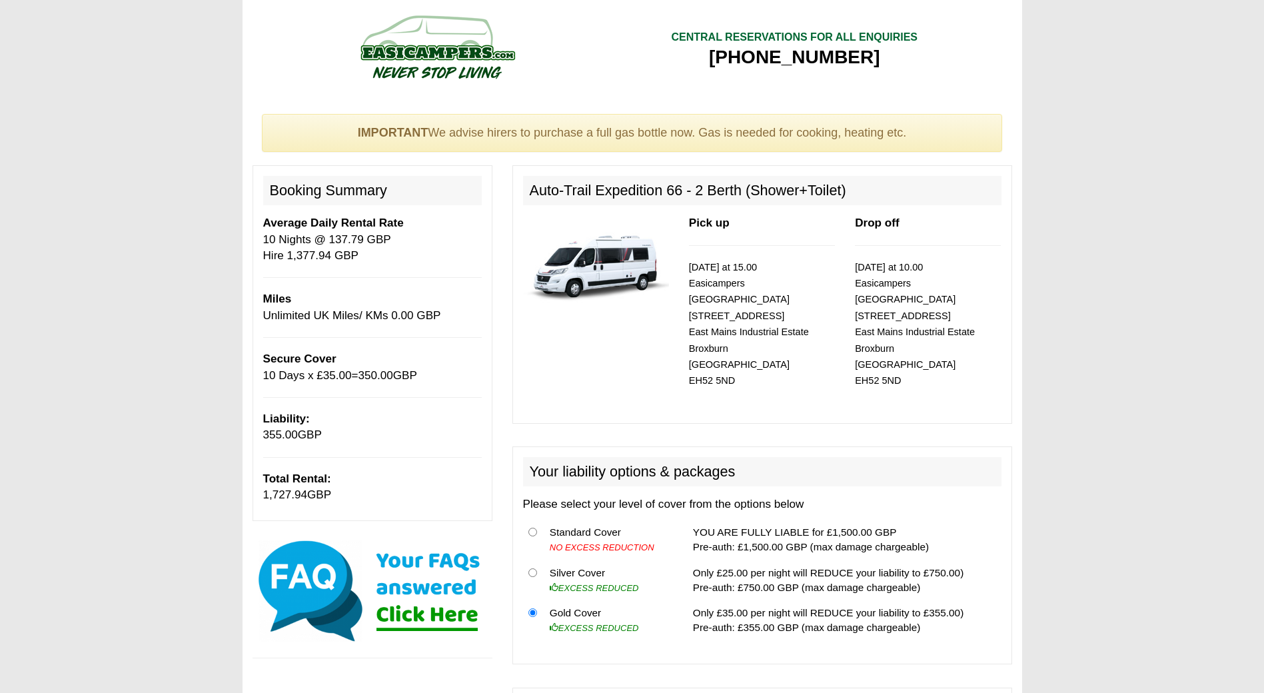
click at [608, 623] on icon "EXCESS REDUCED" at bounding box center [594, 628] width 89 height 10
click at [655, 600] on td "Gold Cover EXCESS REDUCED" at bounding box center [608, 620] width 128 height 40
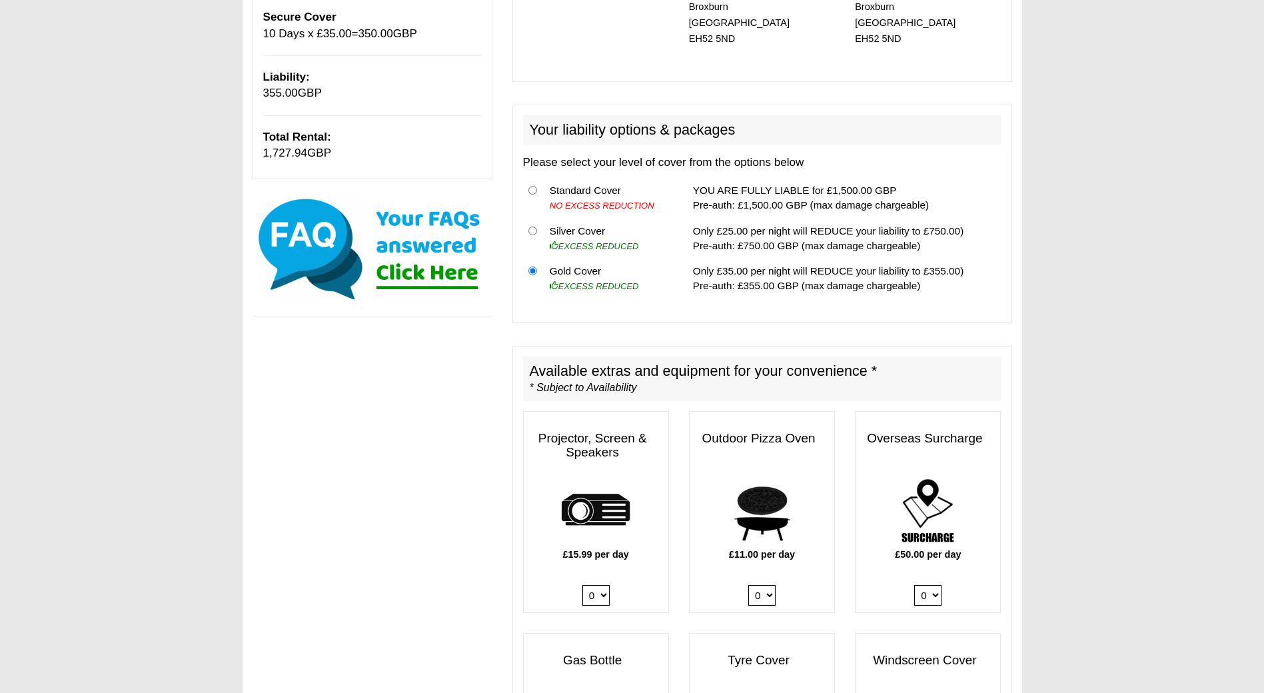
scroll to position [400, 0]
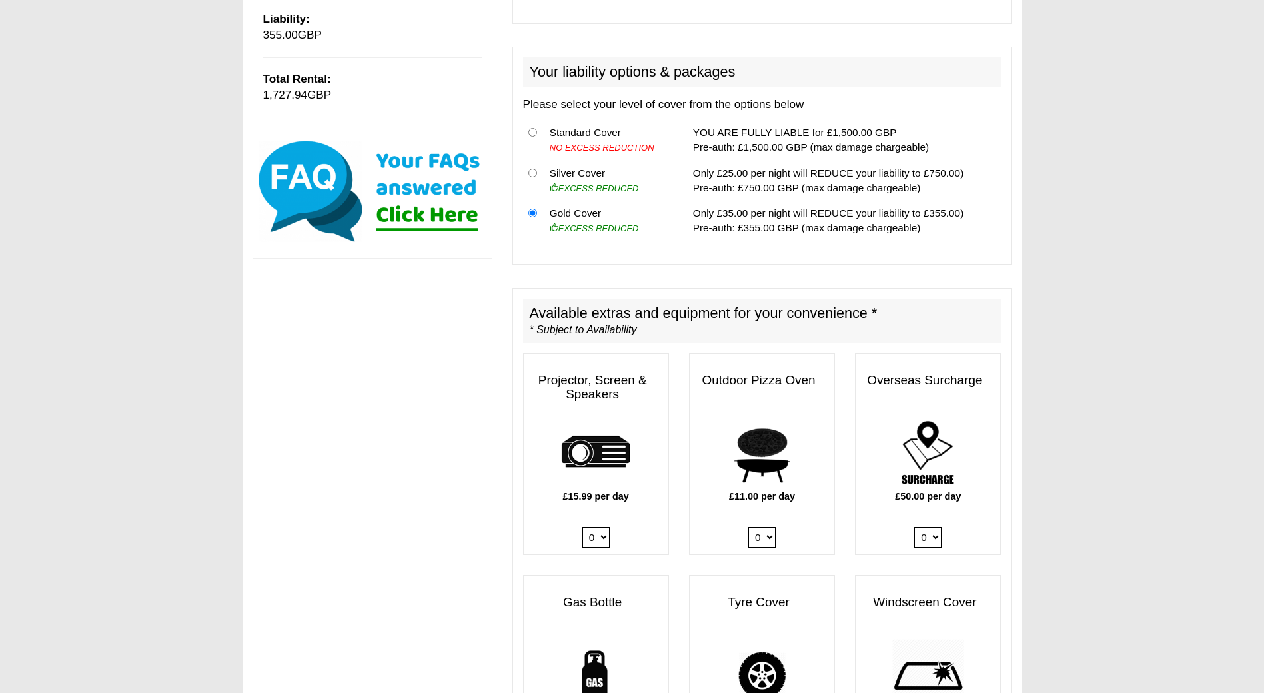
click at [601, 527] on select "0 1" at bounding box center [595, 537] width 27 height 21
select select "Projector x QTY 1 @ 15.99 GBP per day."
click at [582, 527] on select "0 1" at bounding box center [595, 537] width 27 height 21
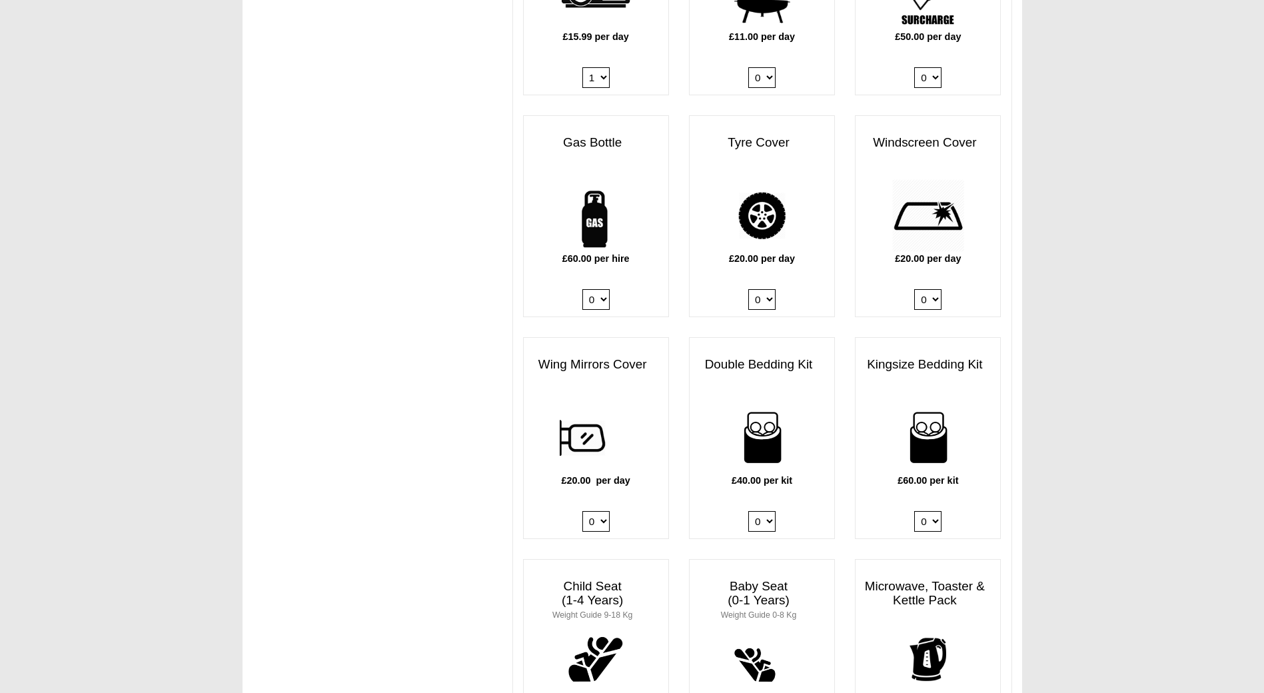
scroll to position [926, 0]
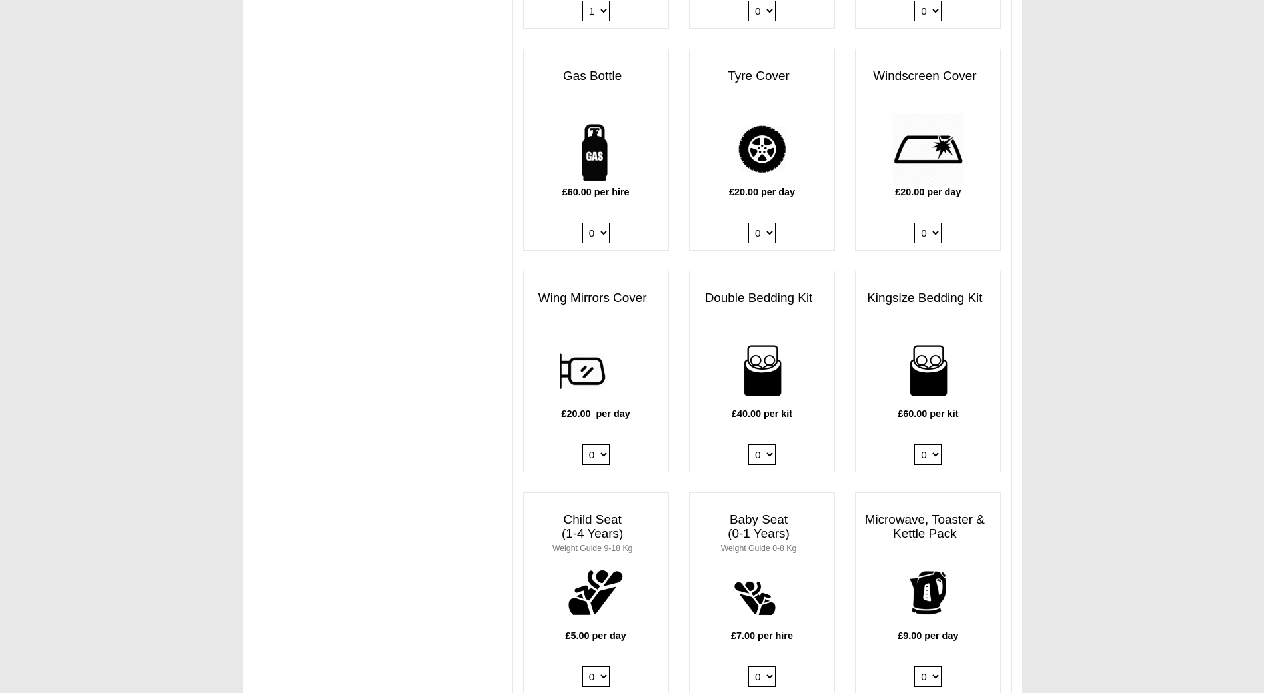
click at [929, 444] on select "0 1 2 3 4" at bounding box center [927, 454] width 27 height 21
select select "Kingsize Bedding Kit x QTY 1 @ 60.00 GBP per kit."
click at [914, 444] on select "0 1 2 3 4" at bounding box center [927, 454] width 27 height 21
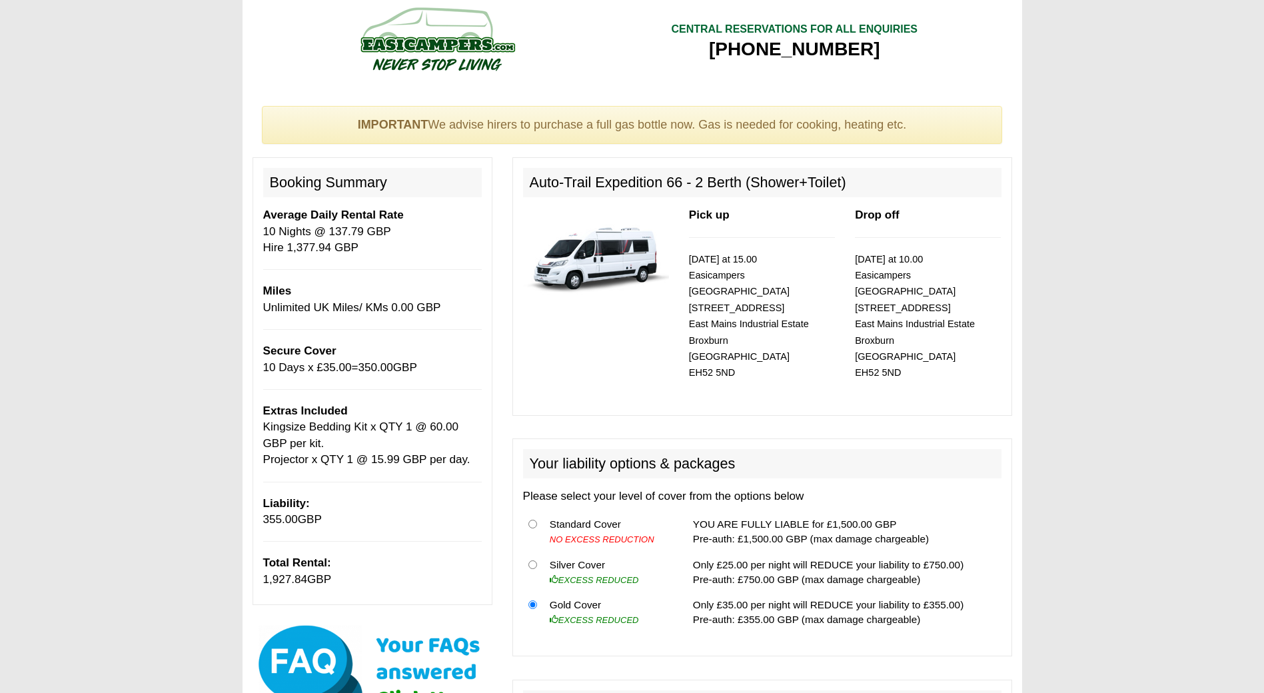
scroll to position [0, 0]
